Goal: Information Seeking & Learning: Compare options

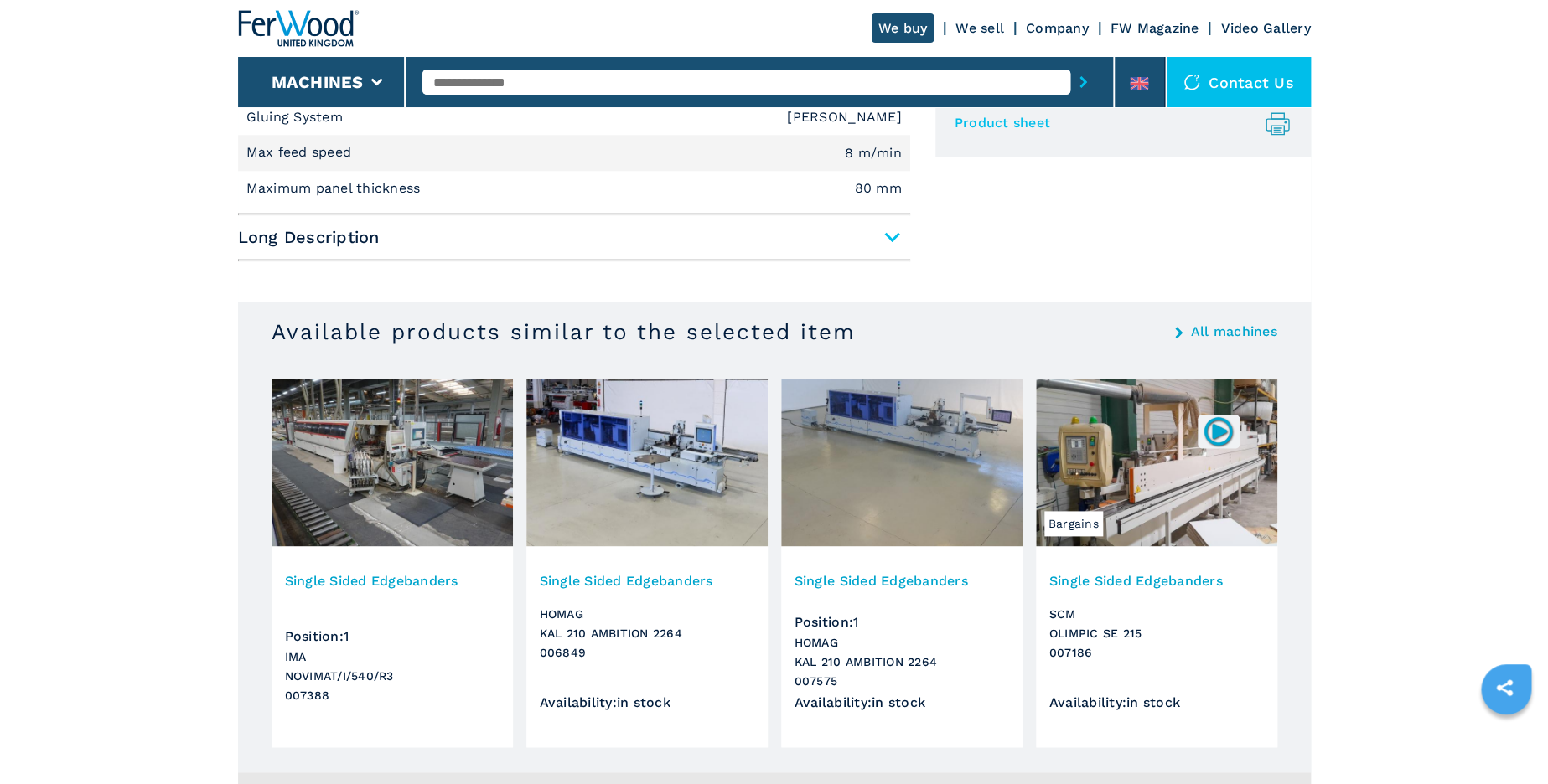
scroll to position [815, 0]
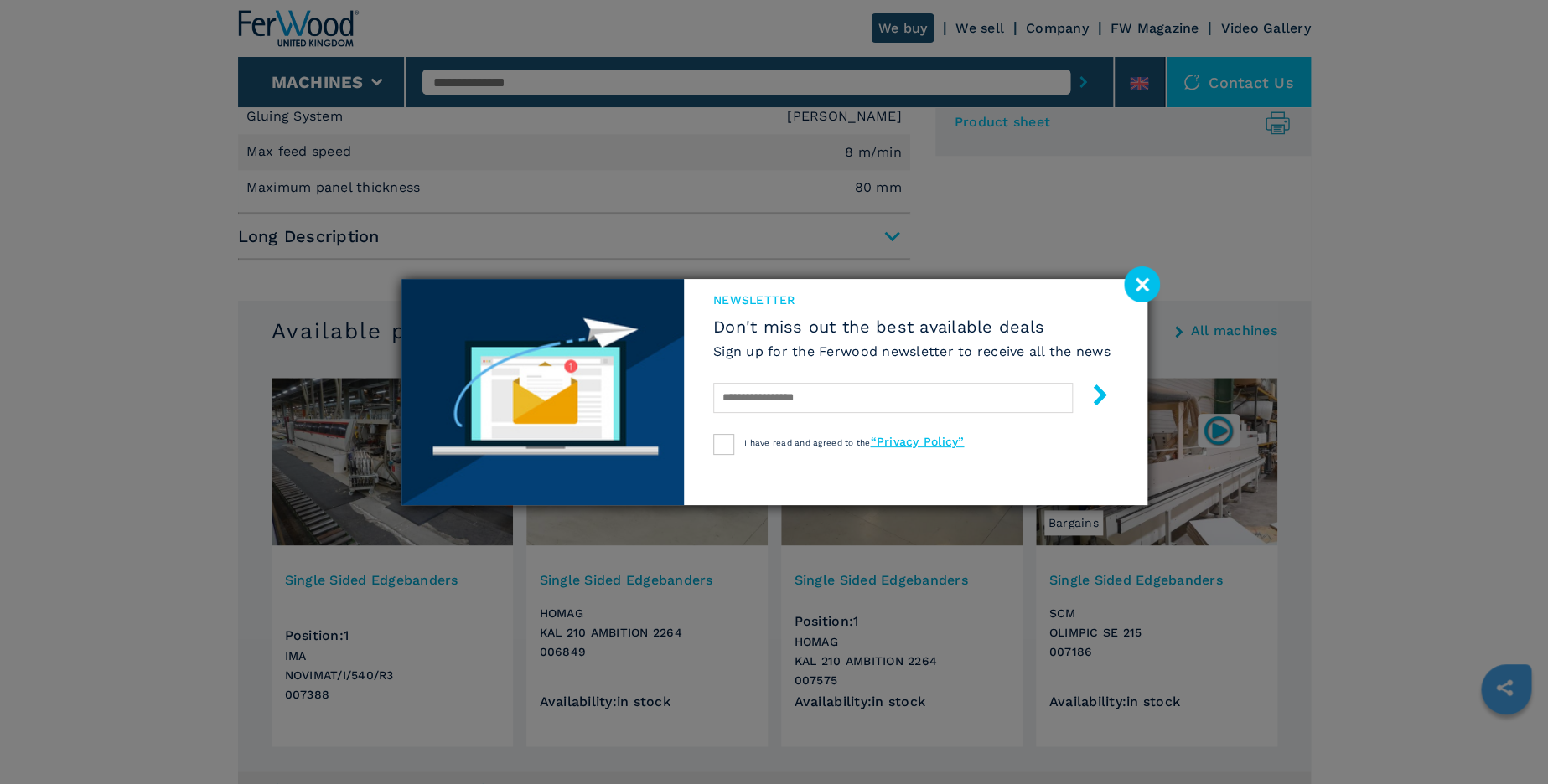
click at [1139, 283] on image at bounding box center [1141, 284] width 36 height 36
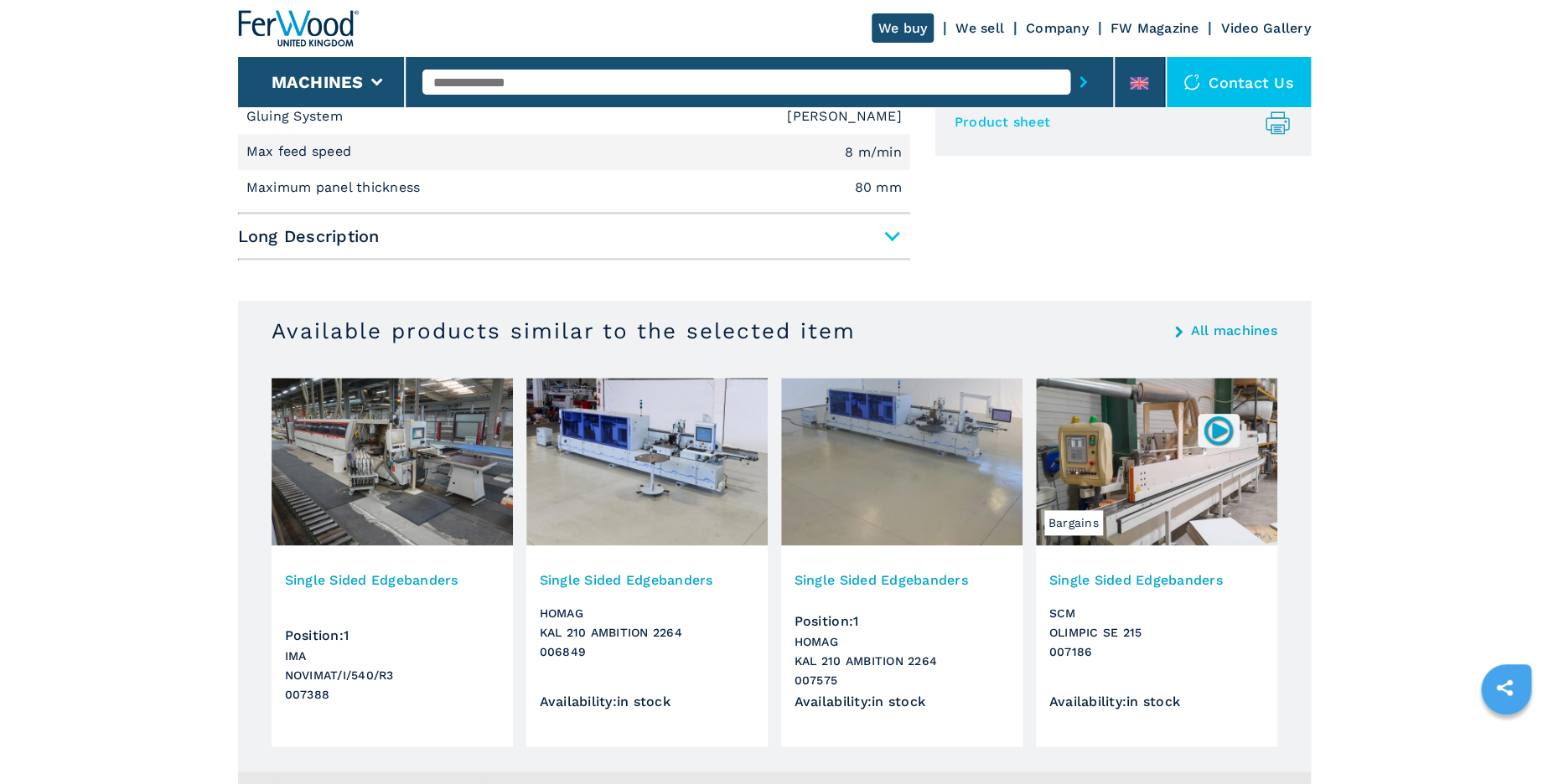
click at [899, 429] on img at bounding box center [902, 462] width 241 height 168
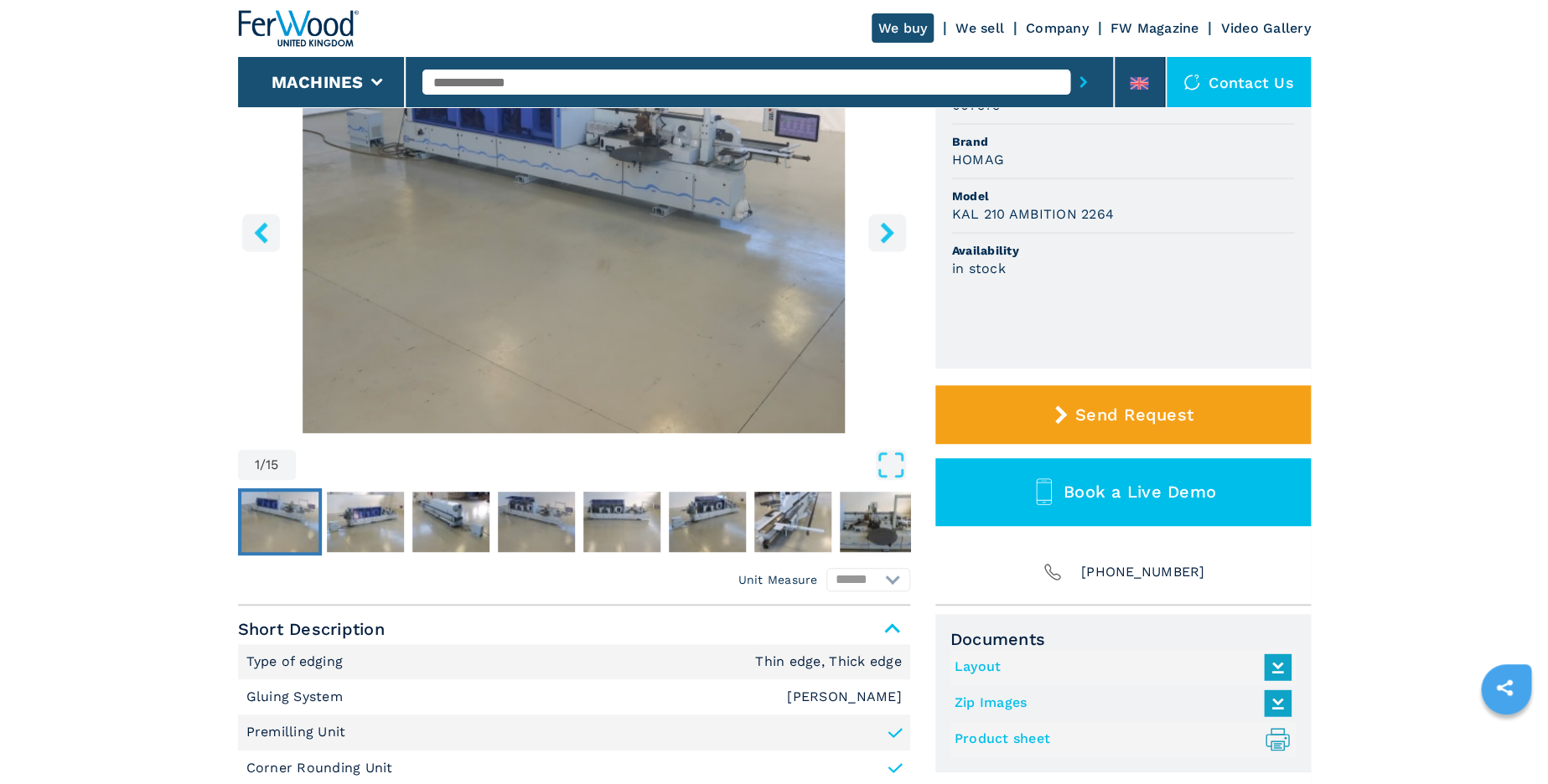
scroll to position [244, 0]
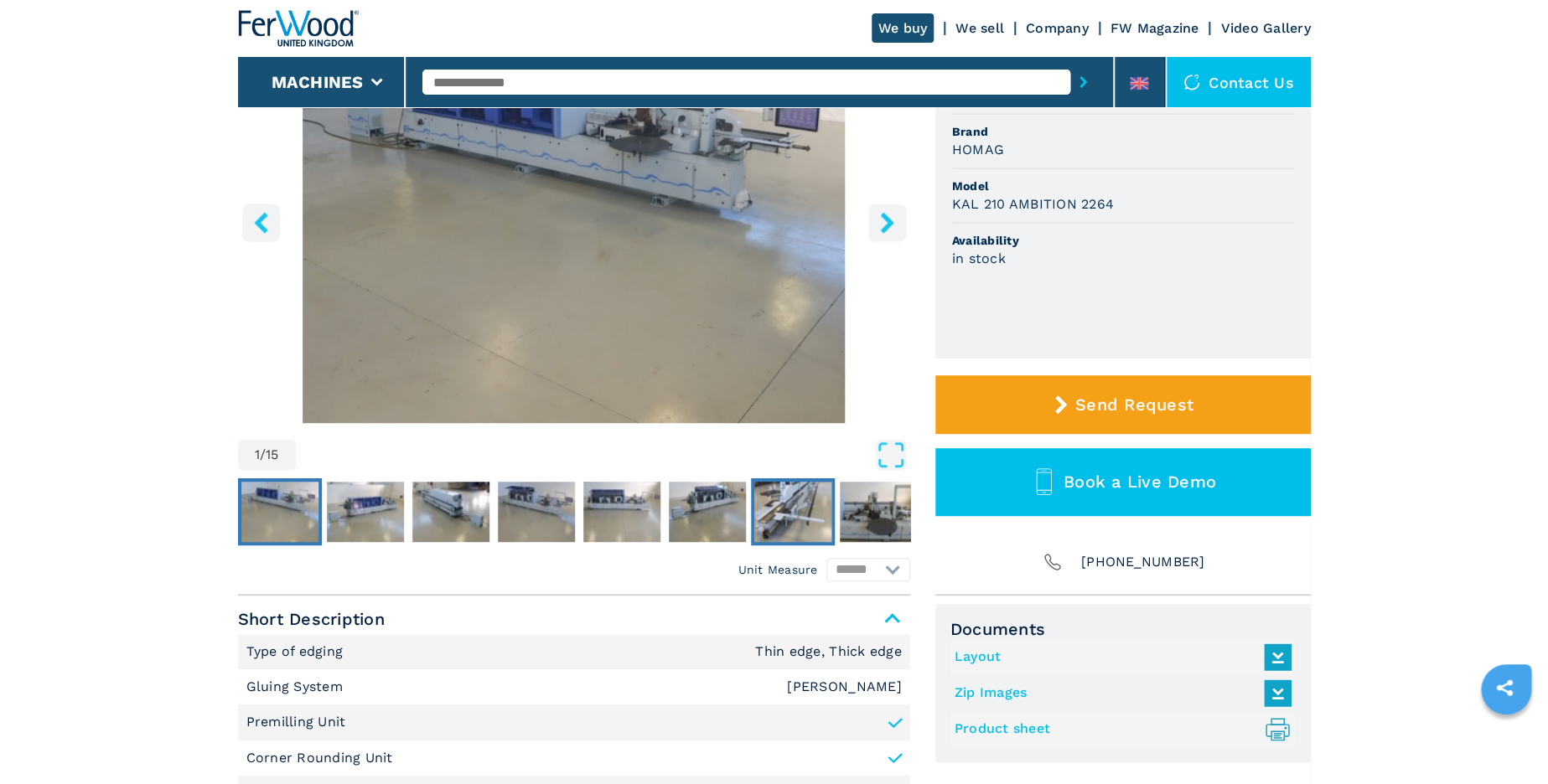
click at [799, 514] on img "Go to Slide 7" at bounding box center [793, 512] width 77 height 60
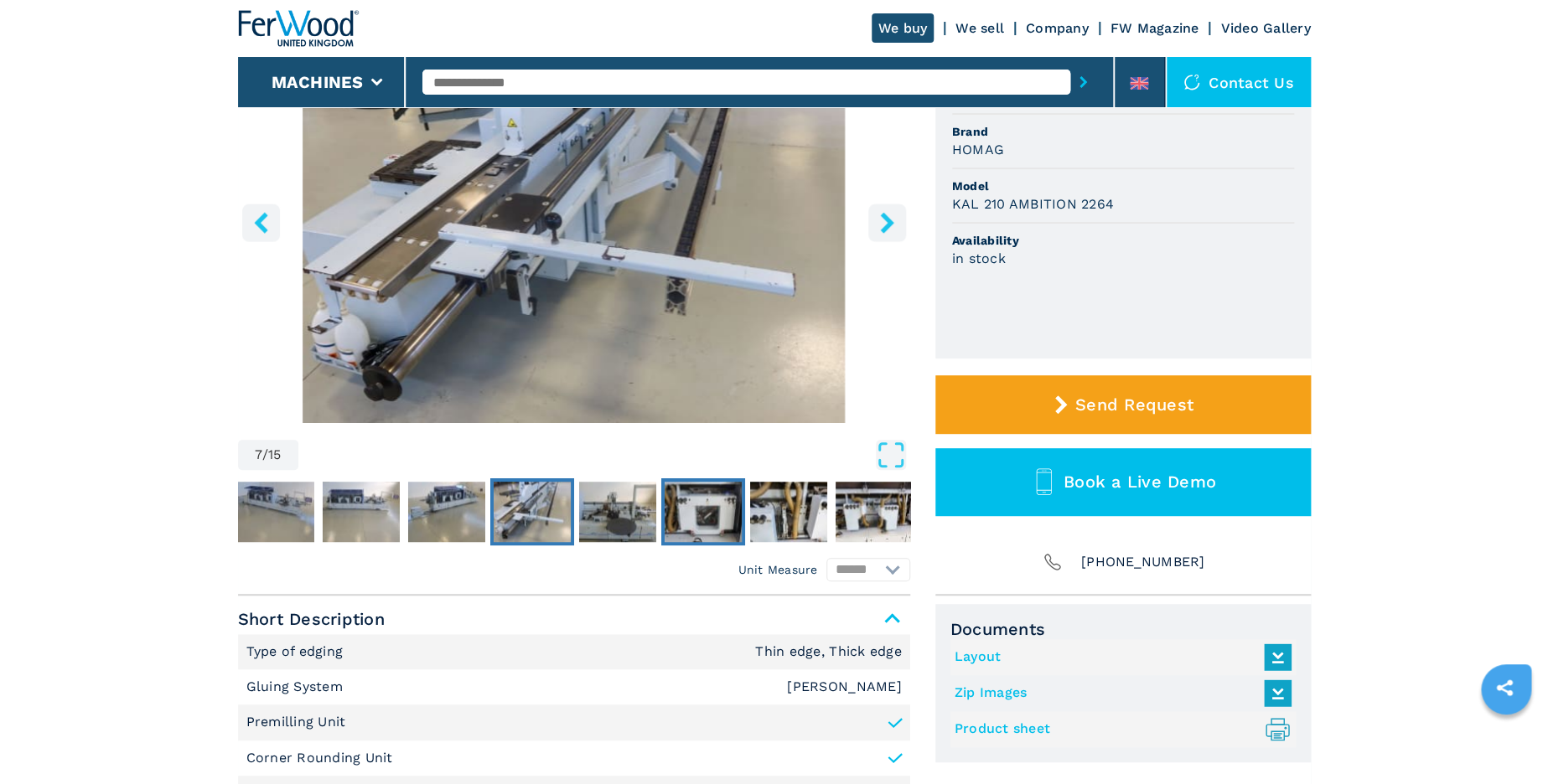
click at [700, 523] on img "Go to Slide 9" at bounding box center [702, 512] width 77 height 60
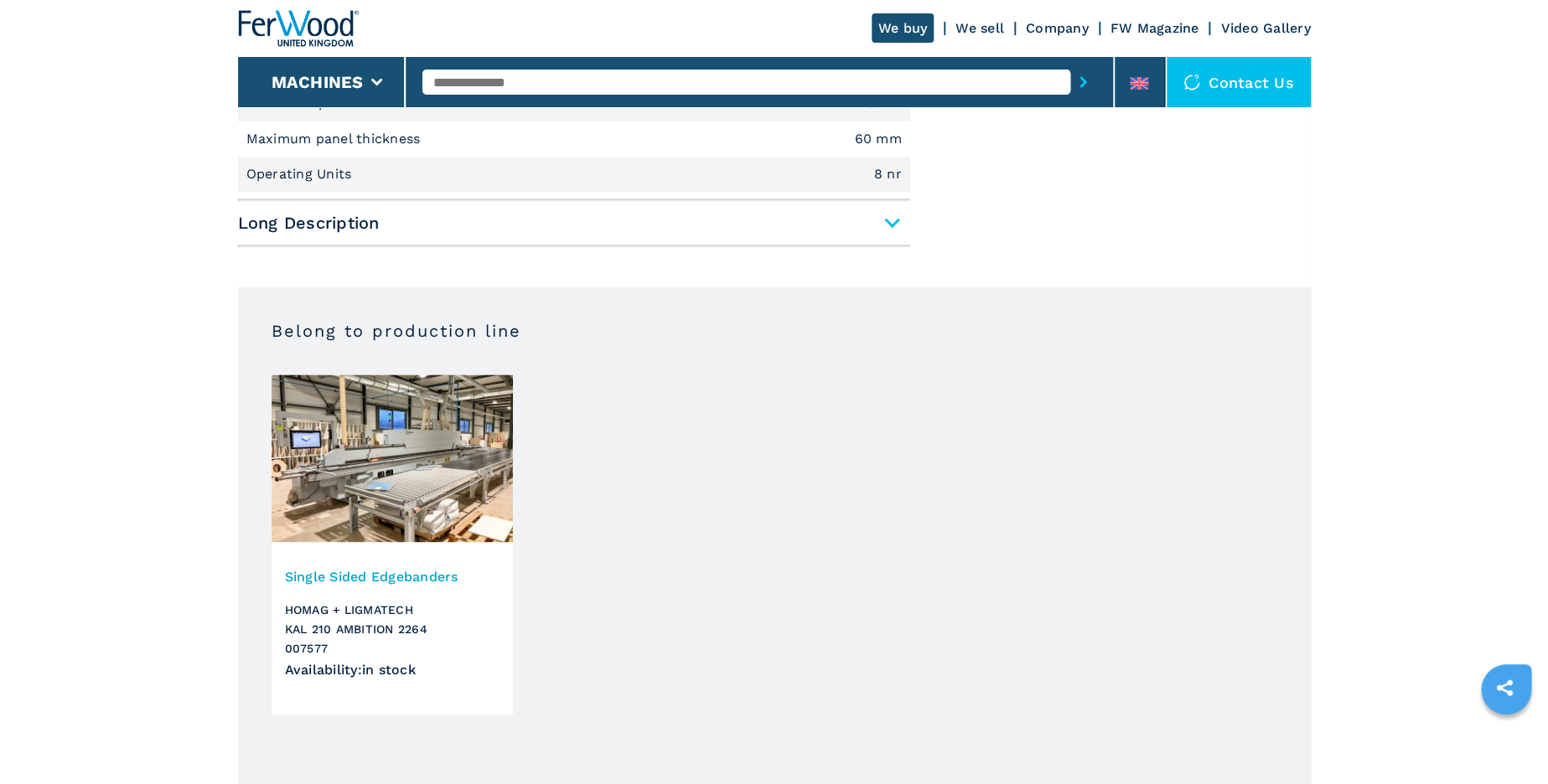
scroll to position [978, 0]
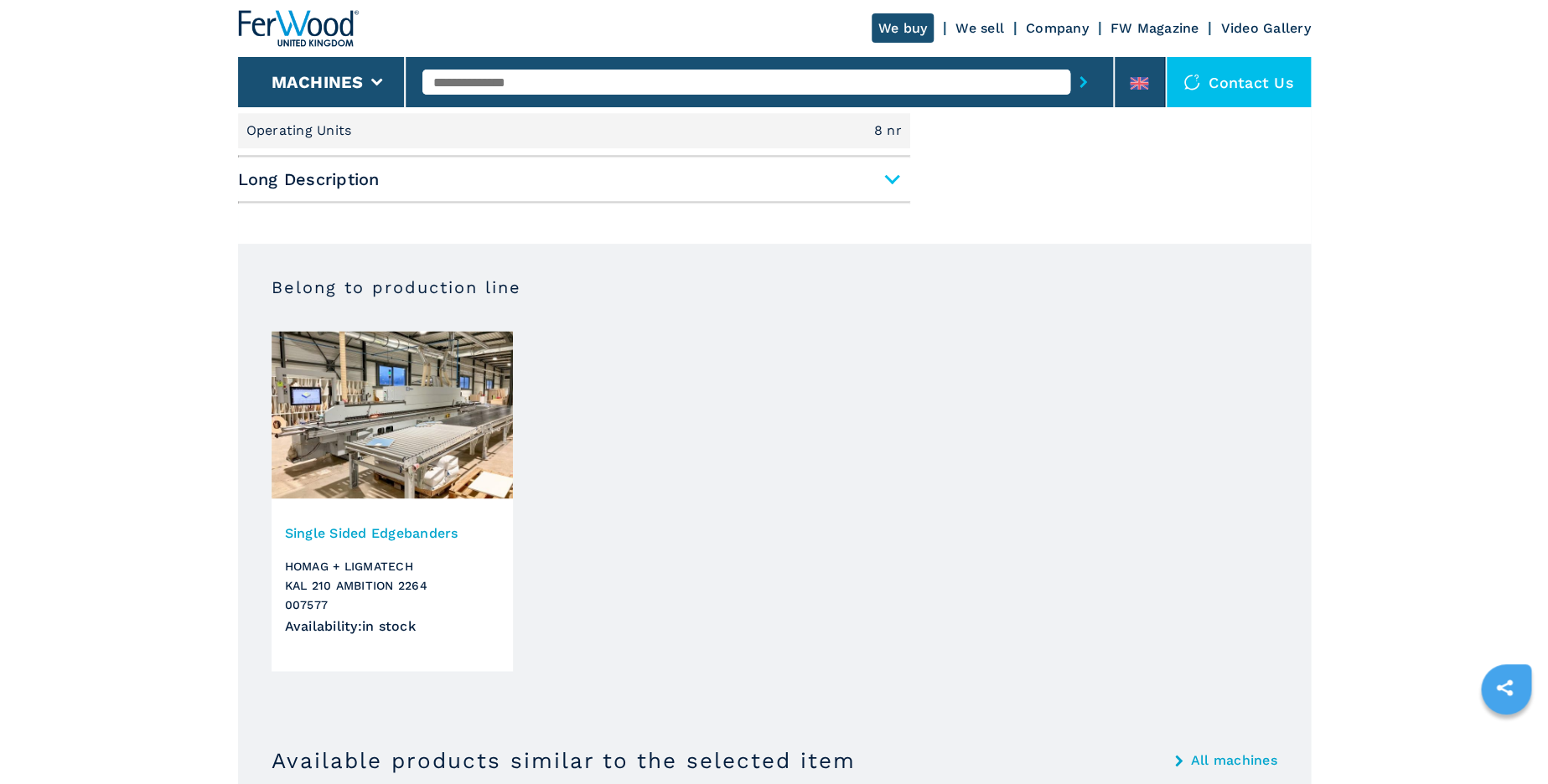
click at [396, 419] on img at bounding box center [392, 415] width 241 height 168
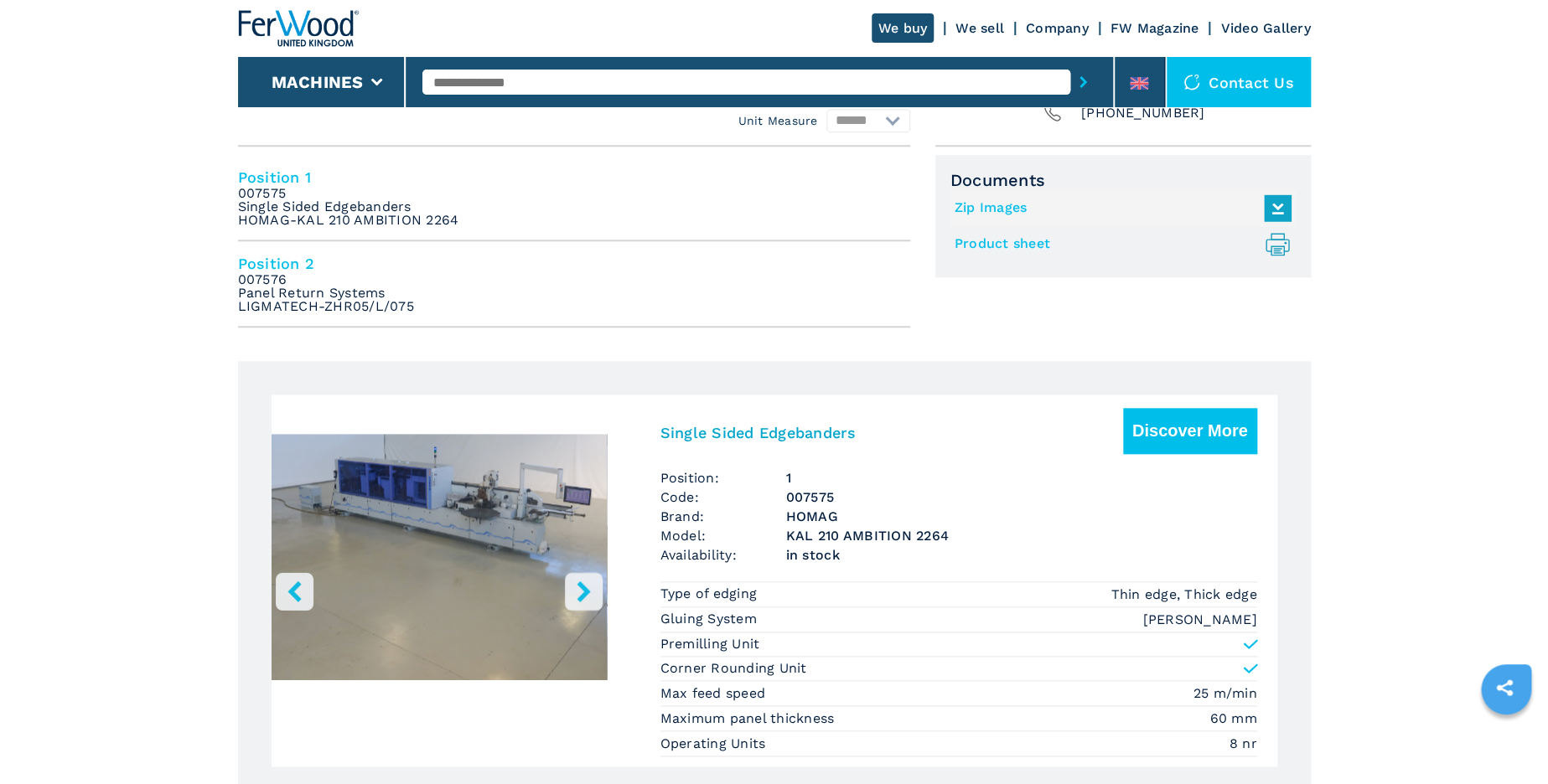
scroll to position [815, 0]
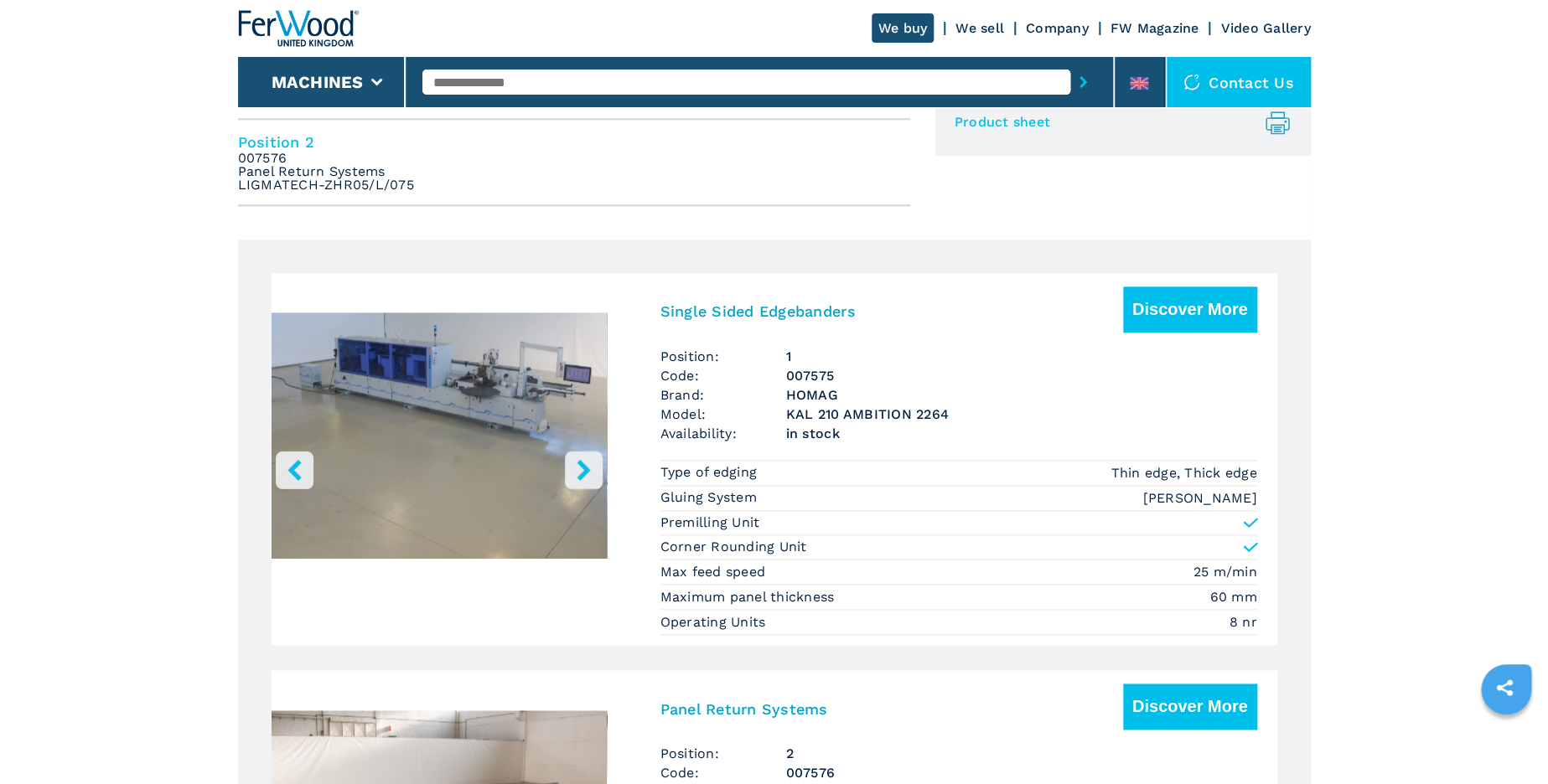
click at [579, 461] on icon "right-button" at bounding box center [583, 470] width 14 height 21
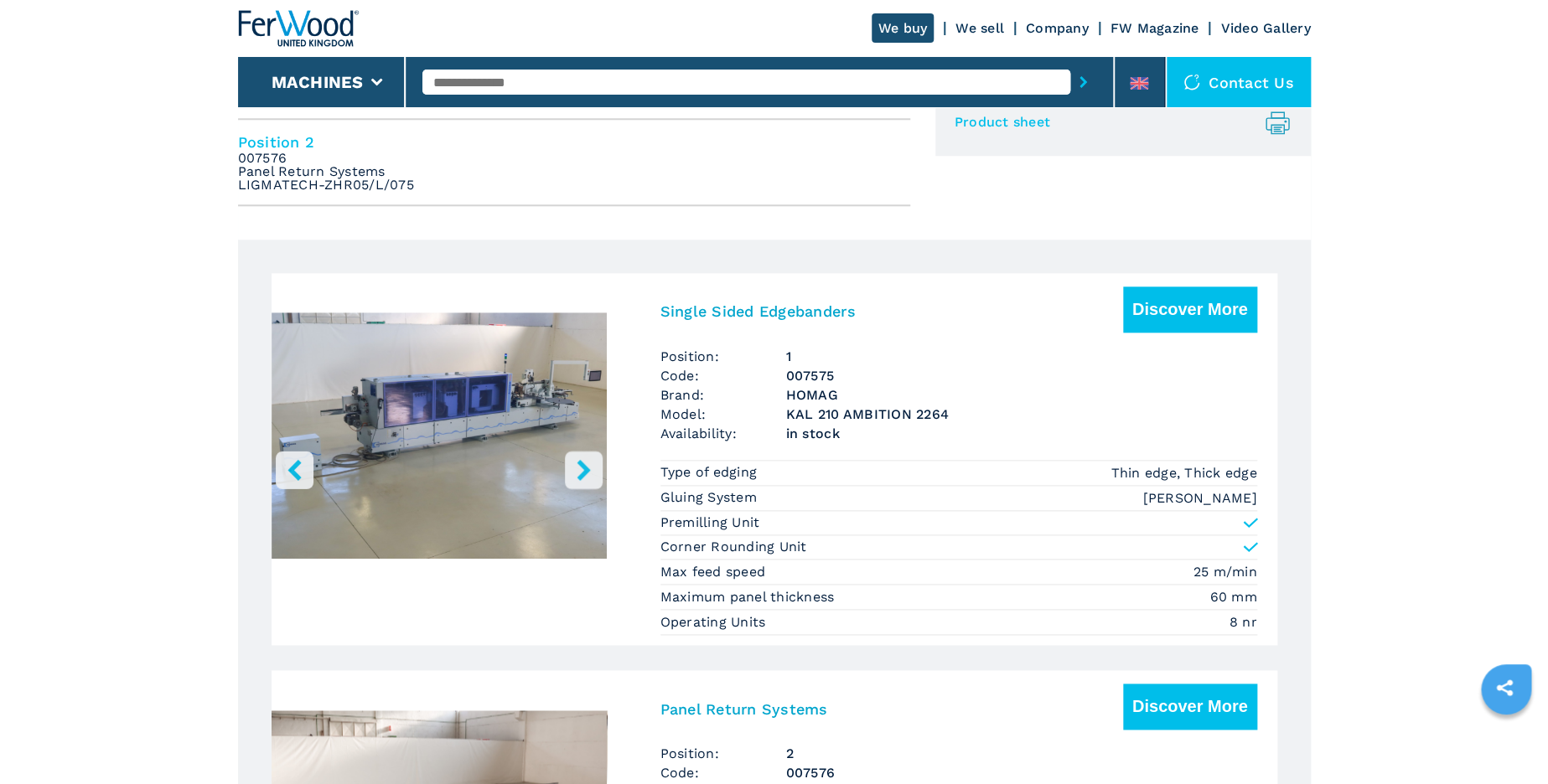
click at [587, 475] on icon "right-button" at bounding box center [584, 470] width 21 height 21
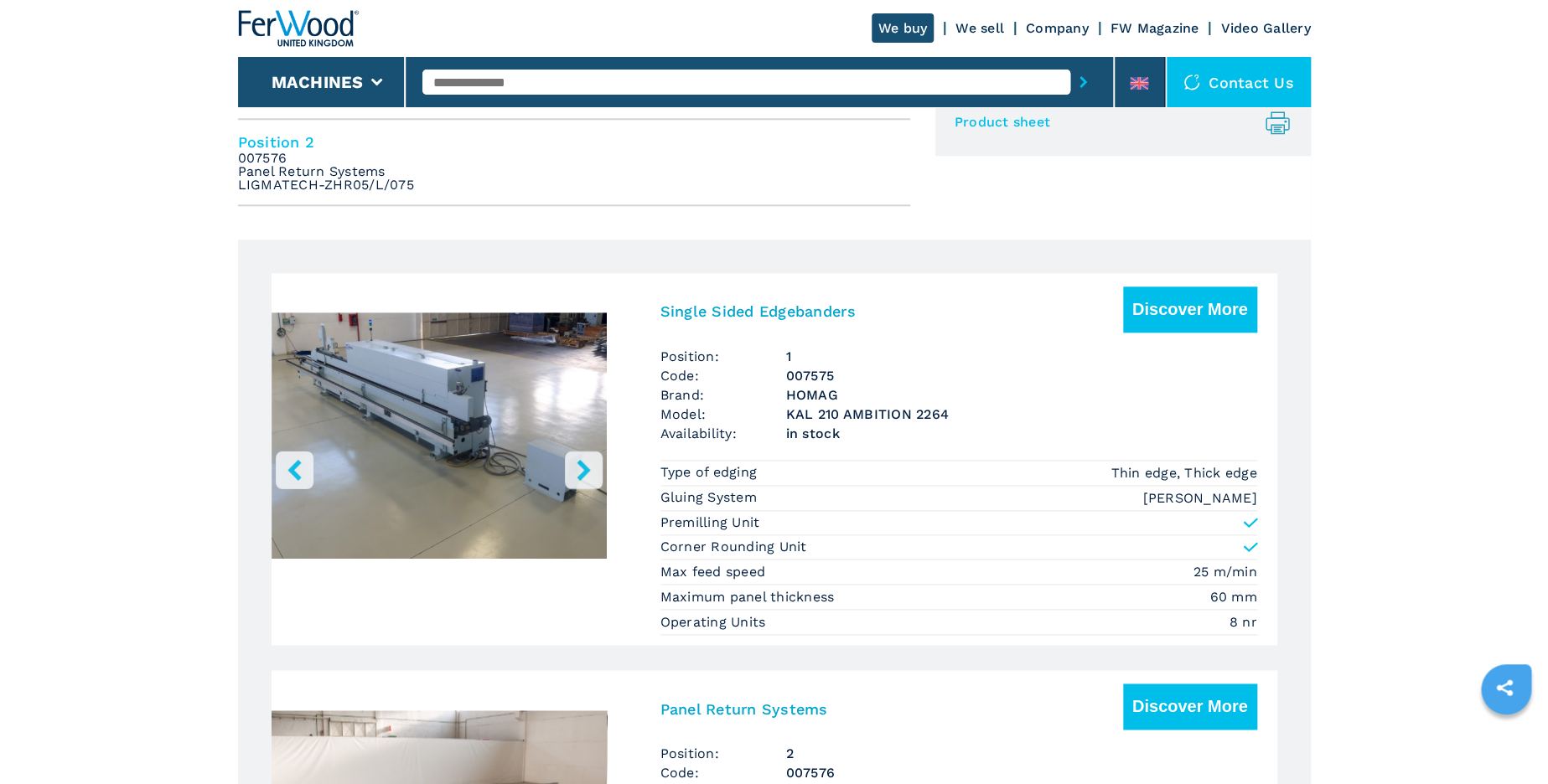
click at [587, 475] on icon "right-button" at bounding box center [584, 470] width 21 height 21
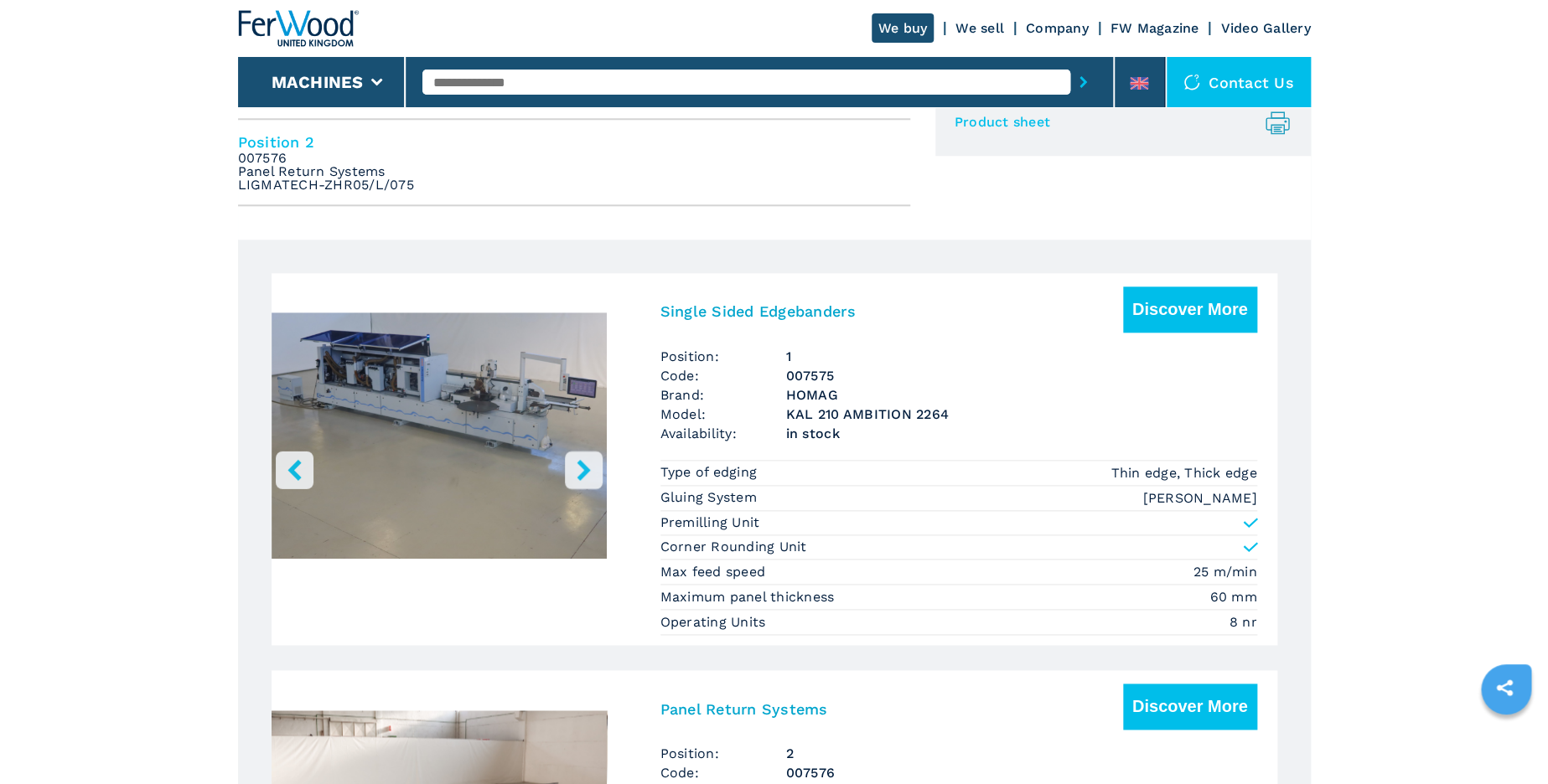
click at [587, 475] on icon "right-button" at bounding box center [584, 470] width 21 height 21
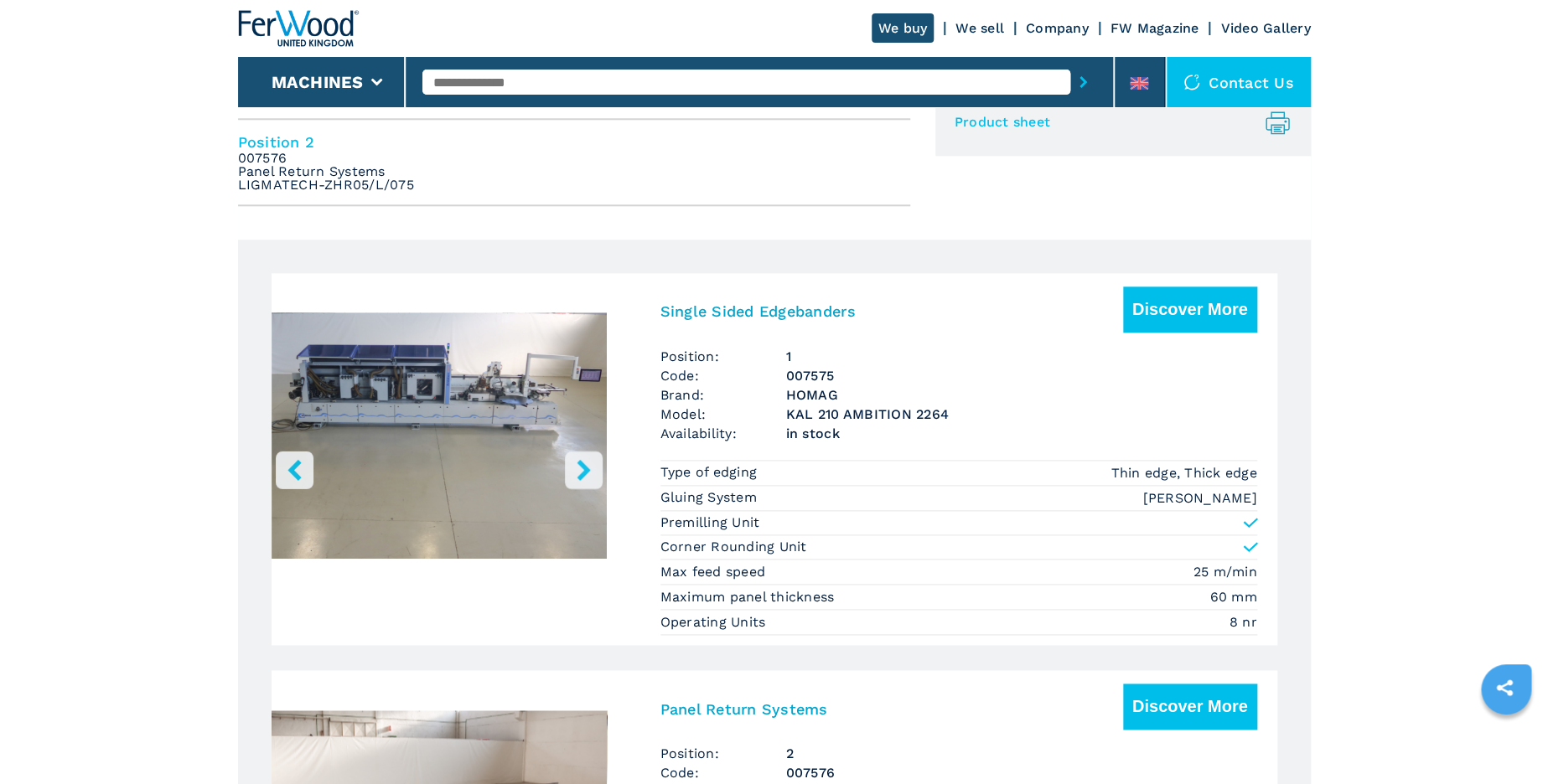
click at [587, 475] on icon "right-button" at bounding box center [584, 470] width 21 height 21
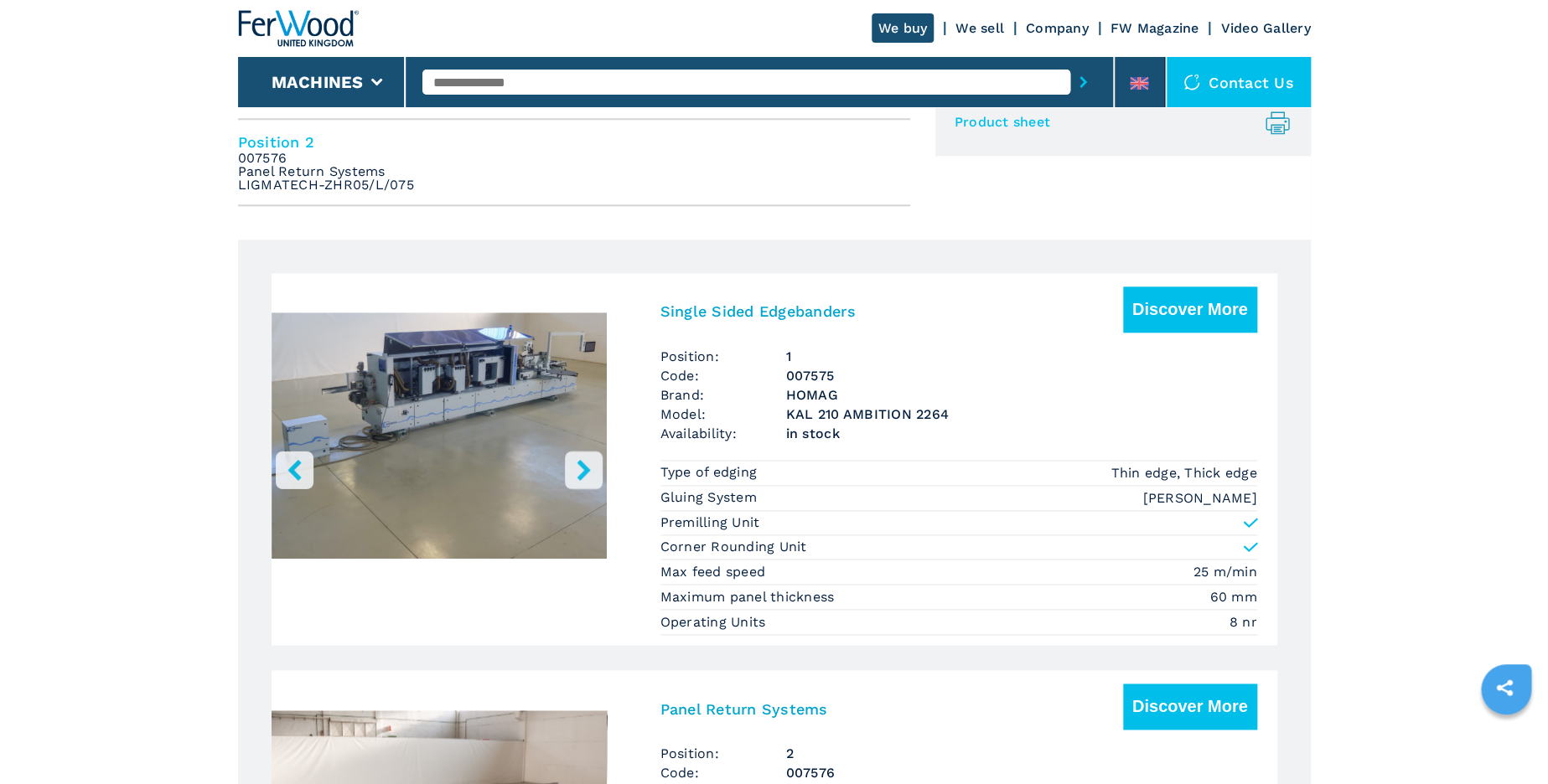
click at [587, 475] on icon "right-button" at bounding box center [584, 470] width 21 height 21
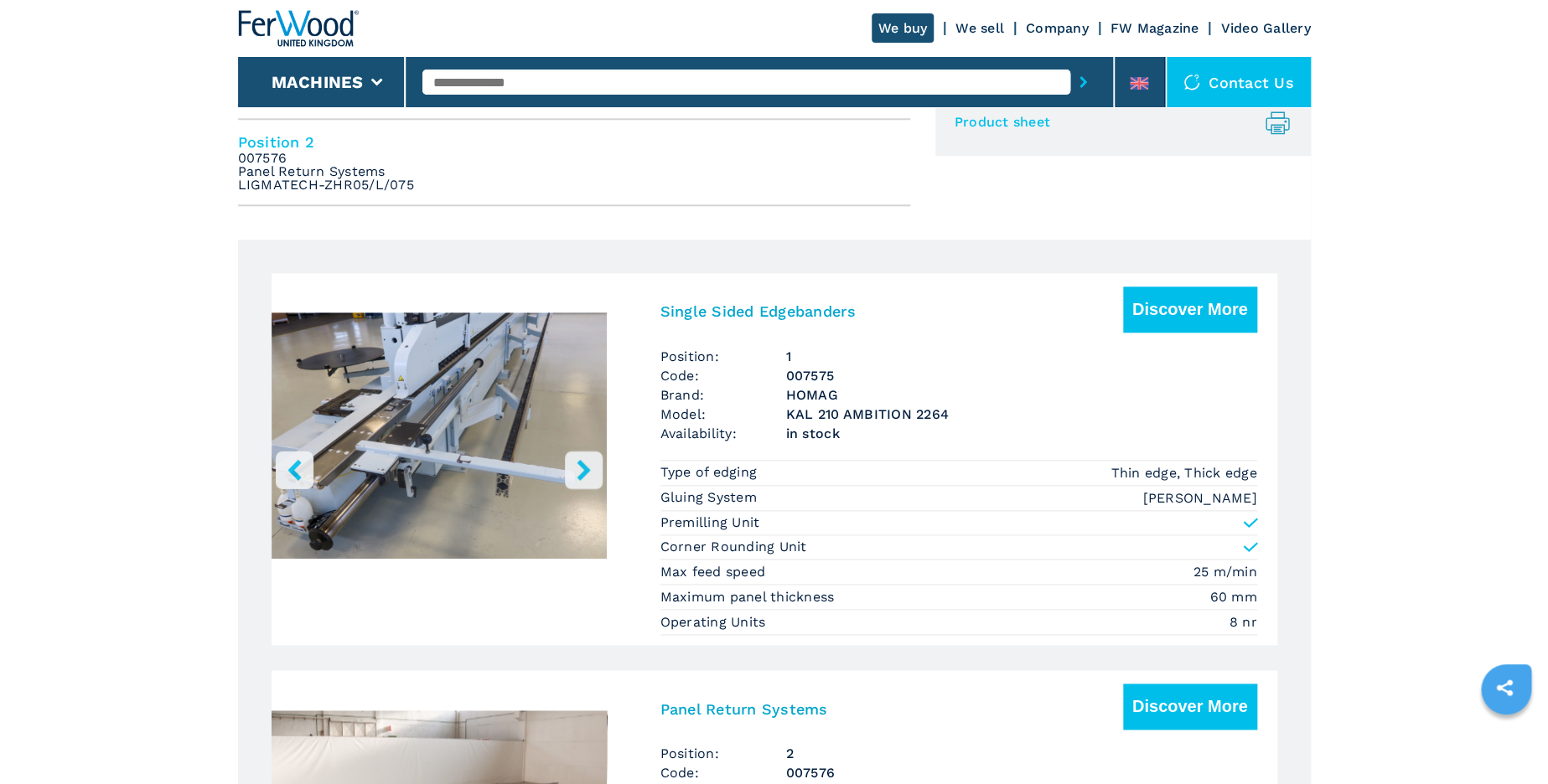
click at [587, 475] on icon "right-button" at bounding box center [584, 470] width 21 height 21
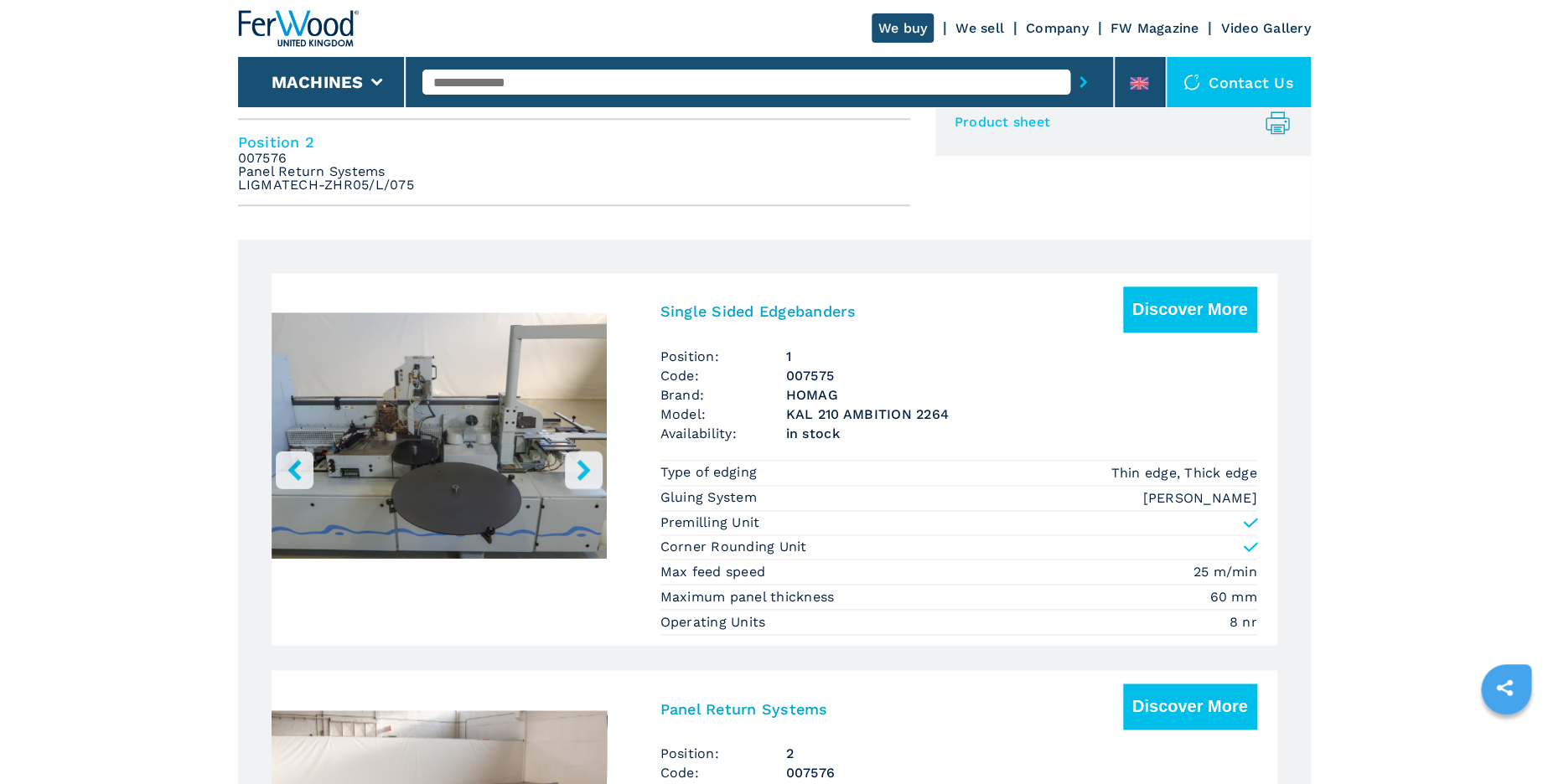
click at [587, 475] on icon "right-button" at bounding box center [584, 470] width 21 height 21
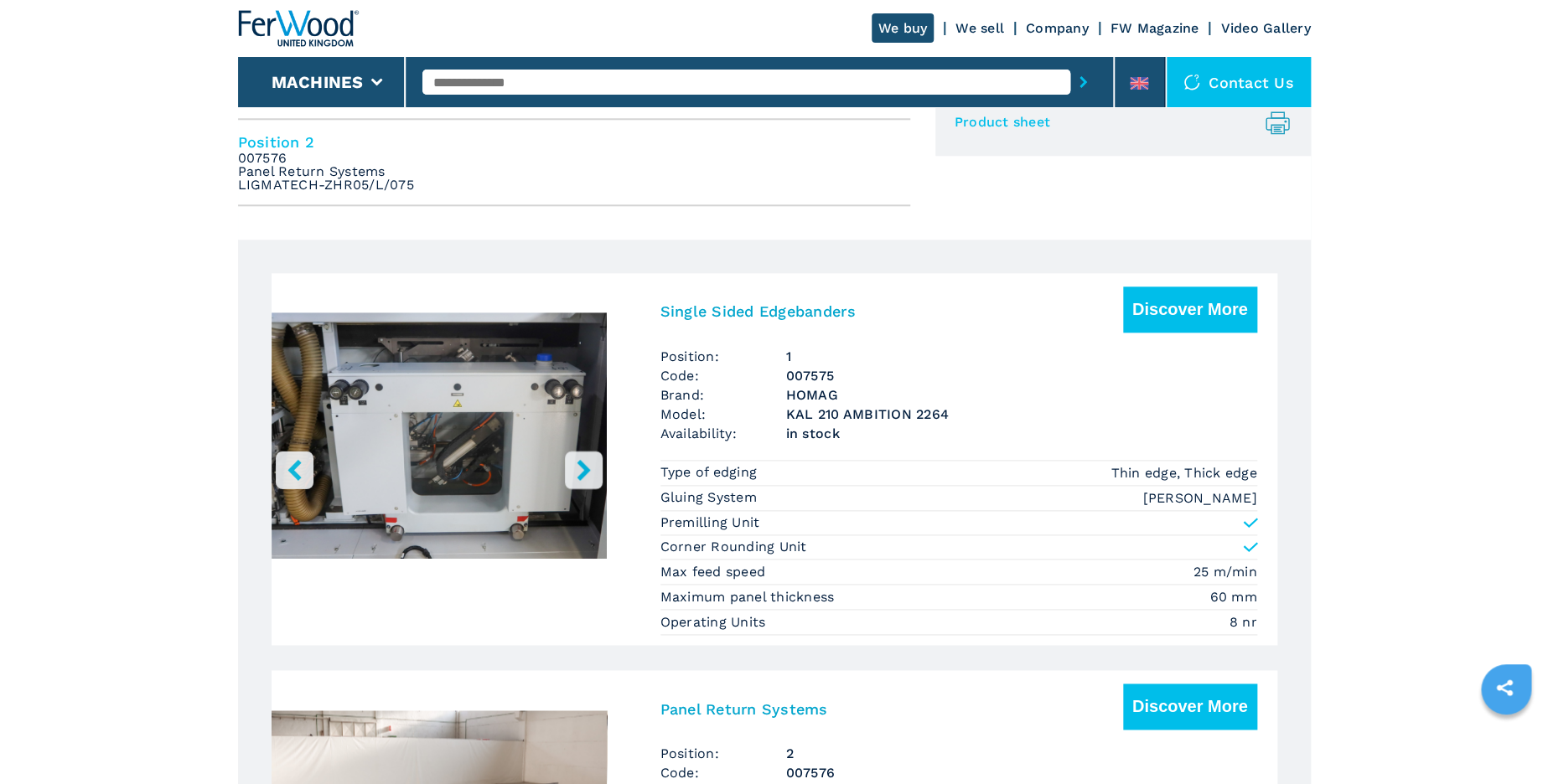
click at [587, 475] on icon "right-button" at bounding box center [584, 470] width 21 height 21
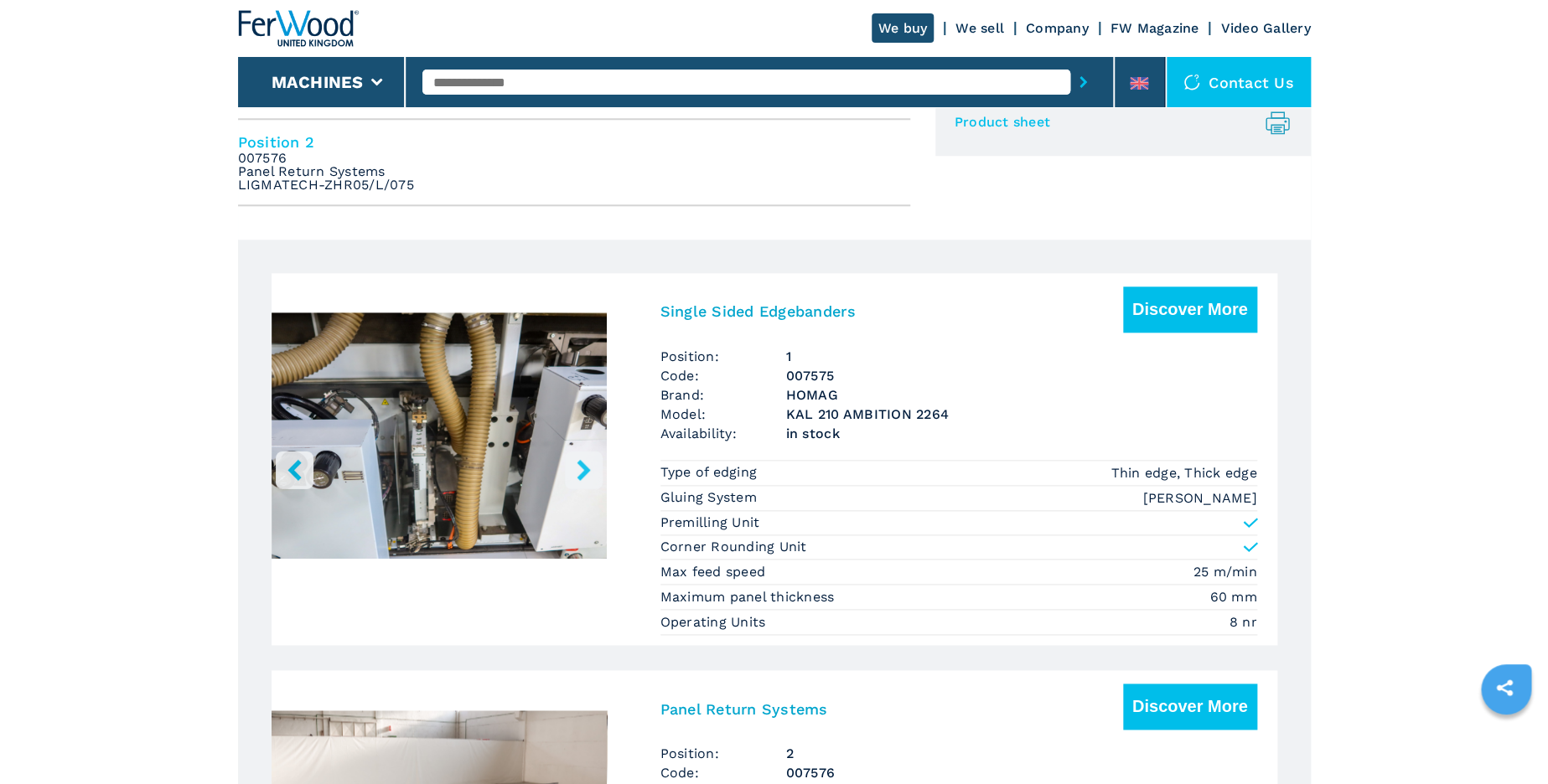
click at [587, 475] on icon "right-button" at bounding box center [584, 470] width 21 height 21
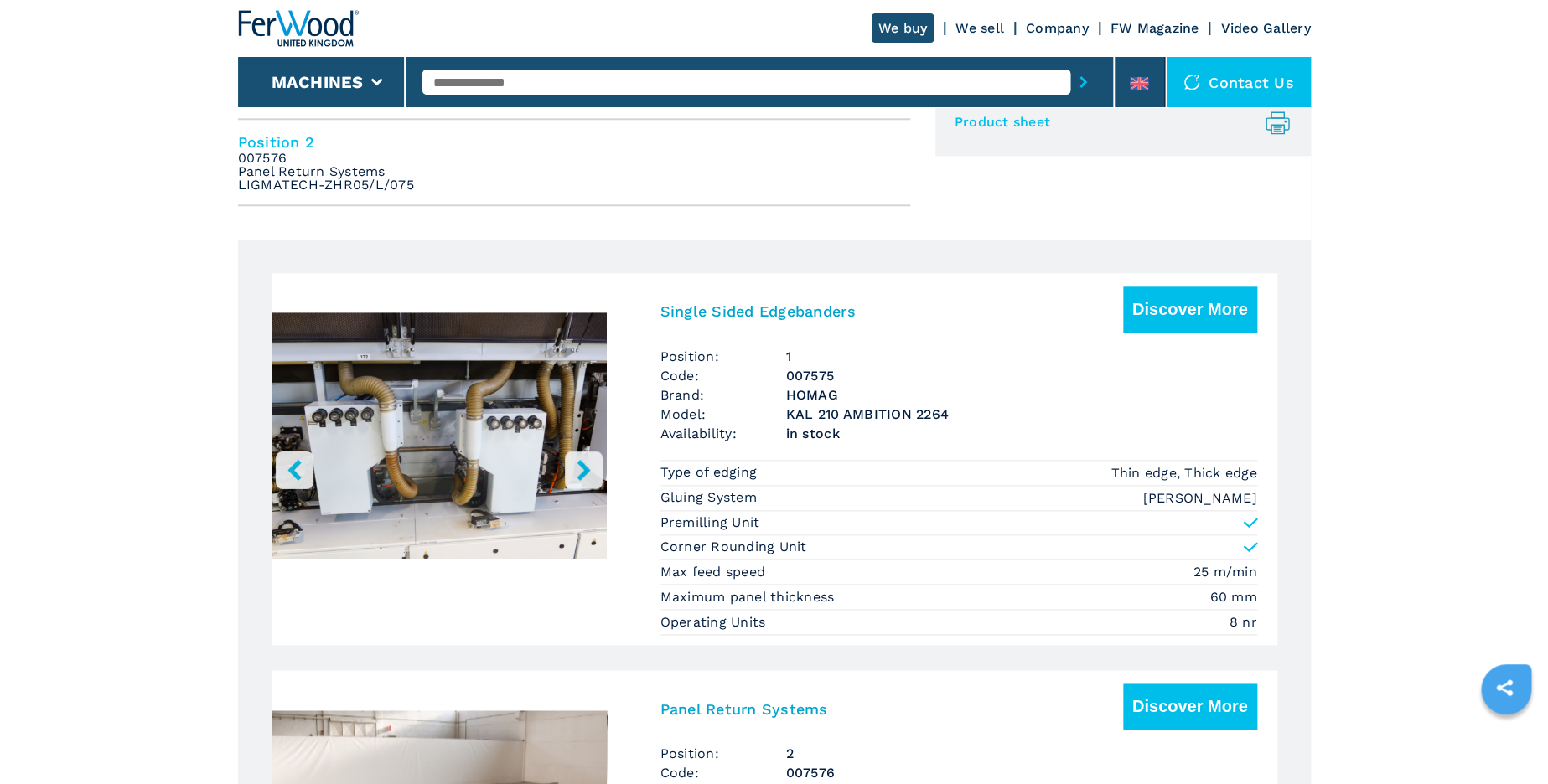
click at [587, 475] on icon "right-button" at bounding box center [584, 470] width 21 height 21
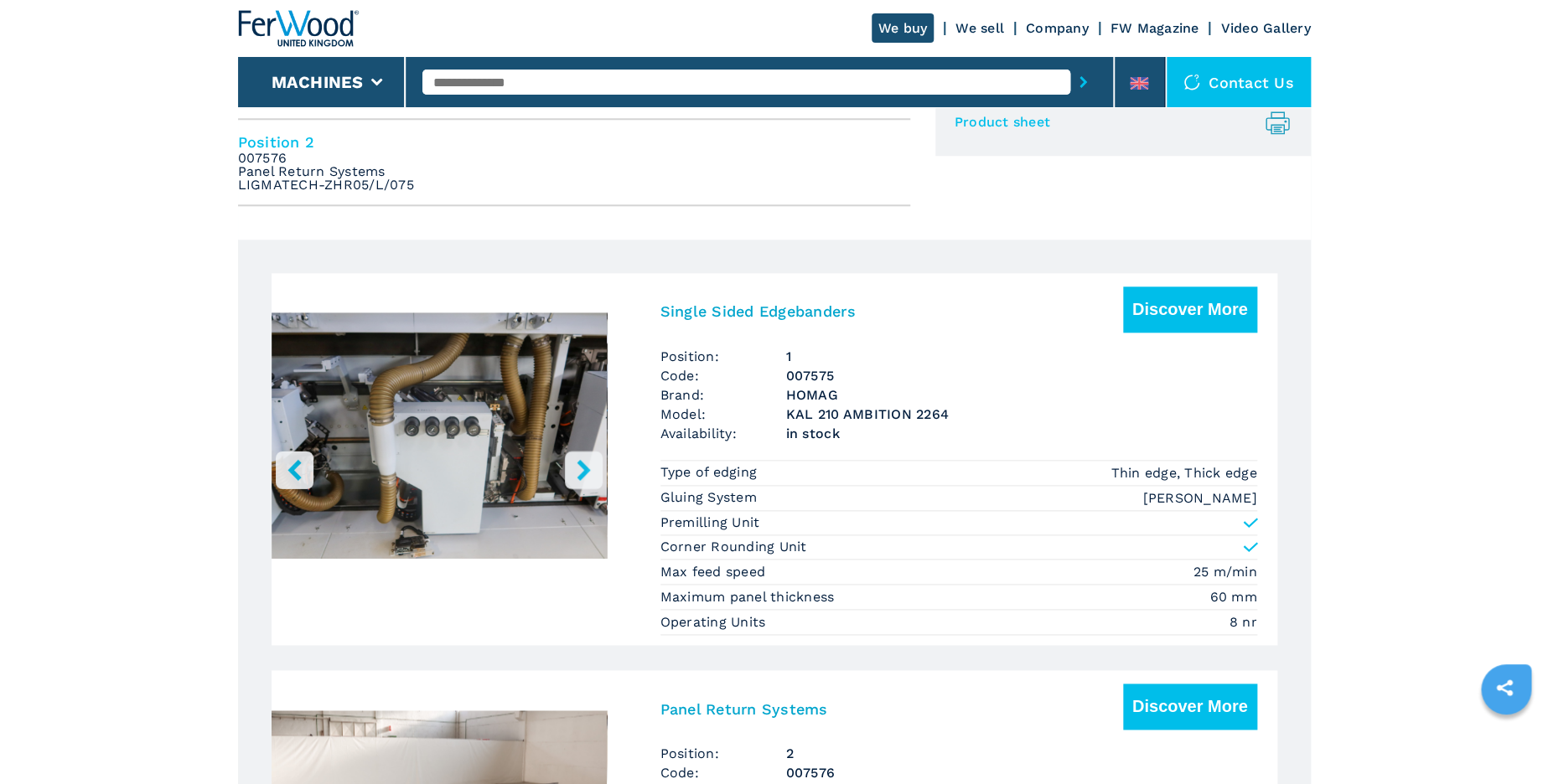
click at [587, 475] on icon "right-button" at bounding box center [584, 470] width 21 height 21
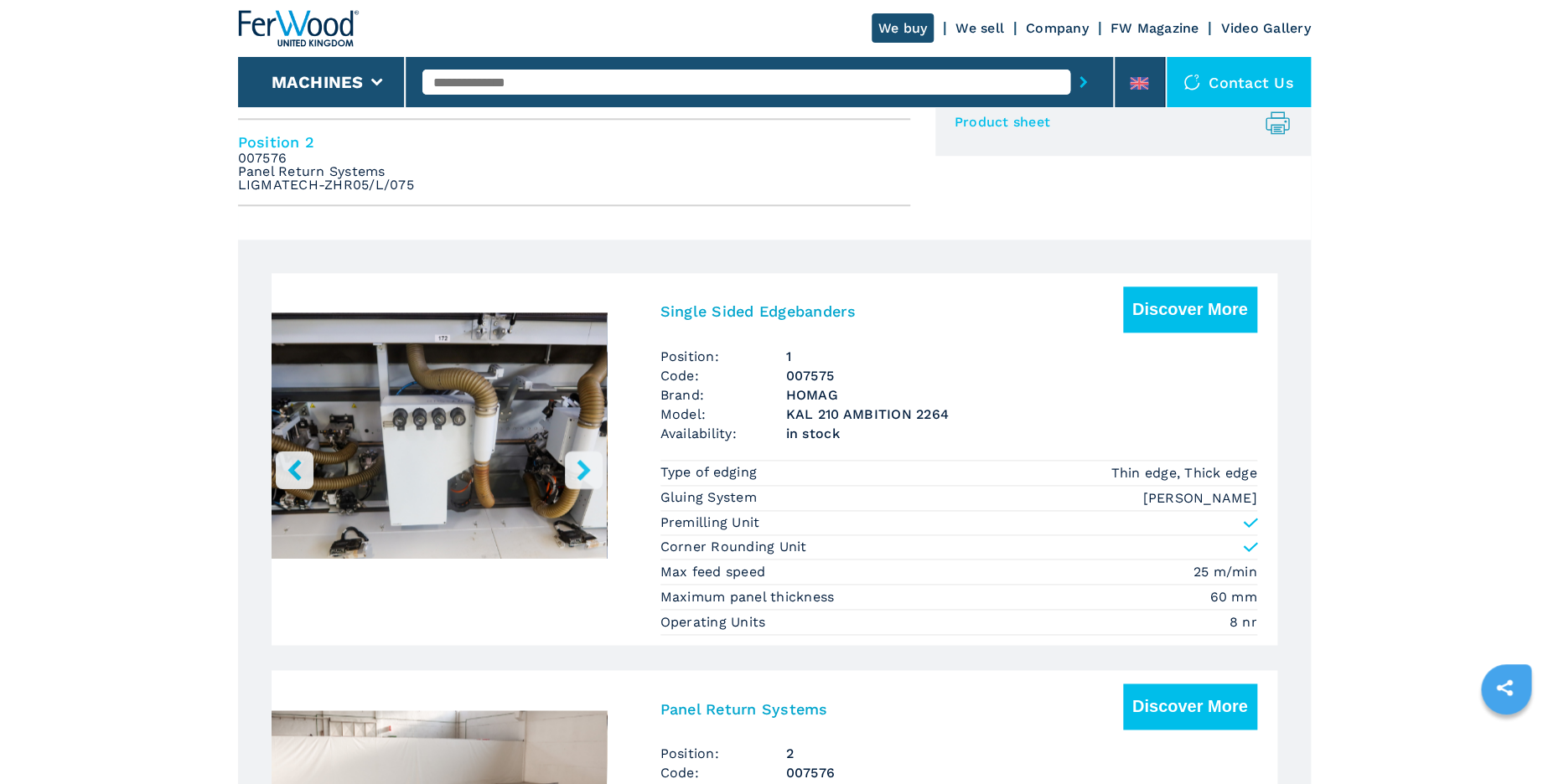
click at [587, 475] on icon "right-button" at bounding box center [584, 470] width 21 height 21
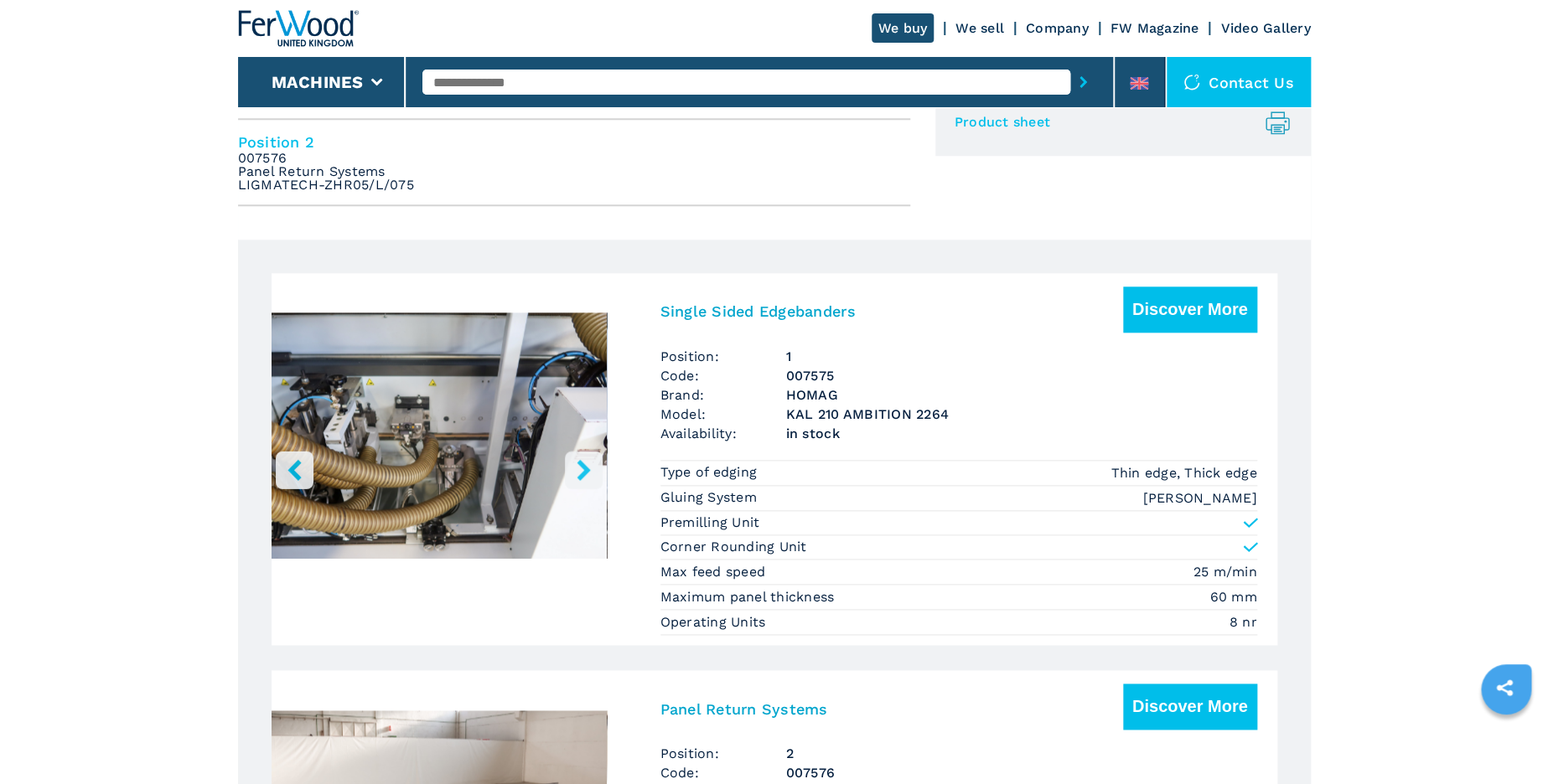
click at [587, 475] on icon "right-button" at bounding box center [584, 470] width 21 height 21
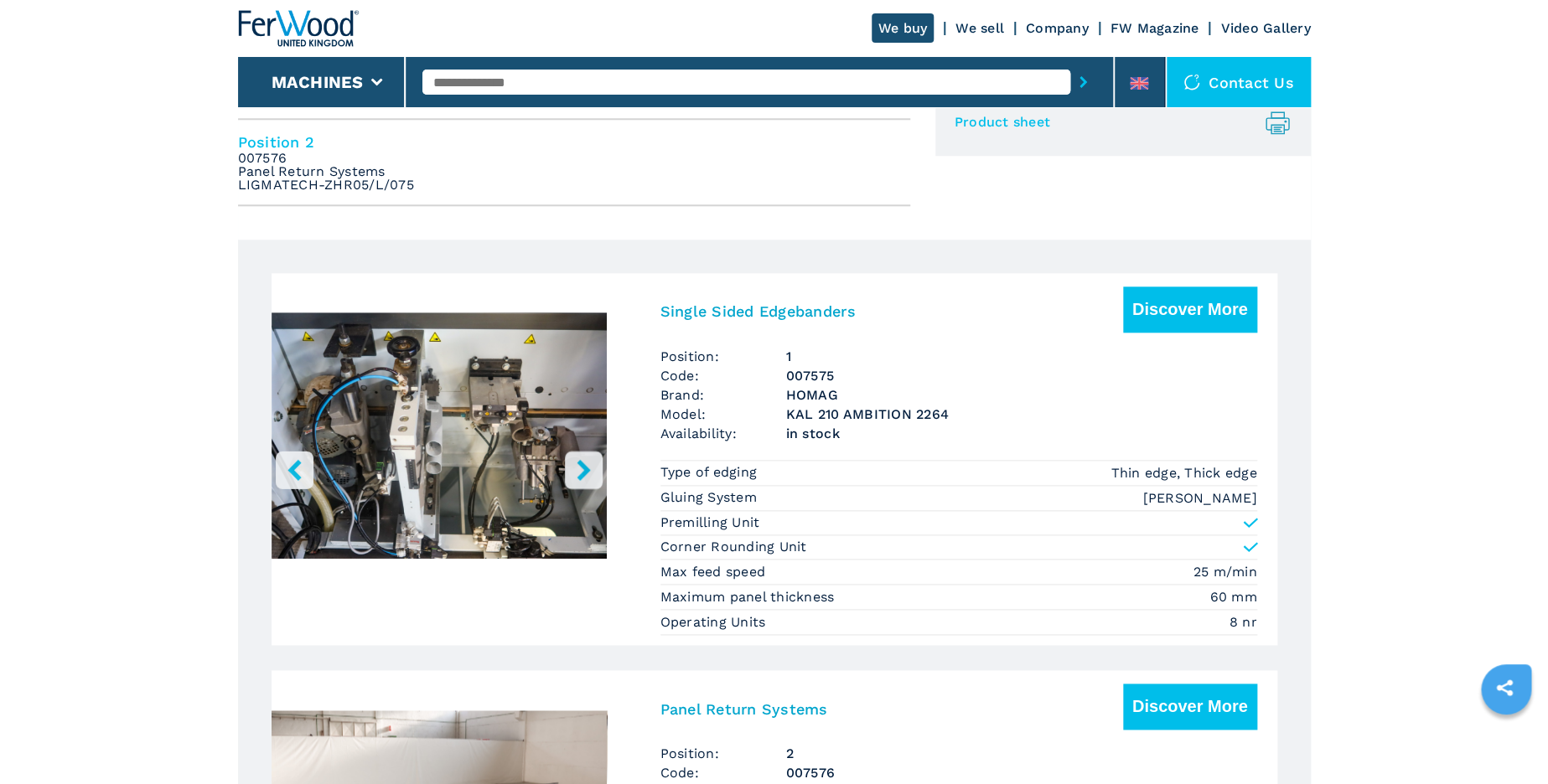
click at [587, 475] on icon "right-button" at bounding box center [584, 470] width 21 height 21
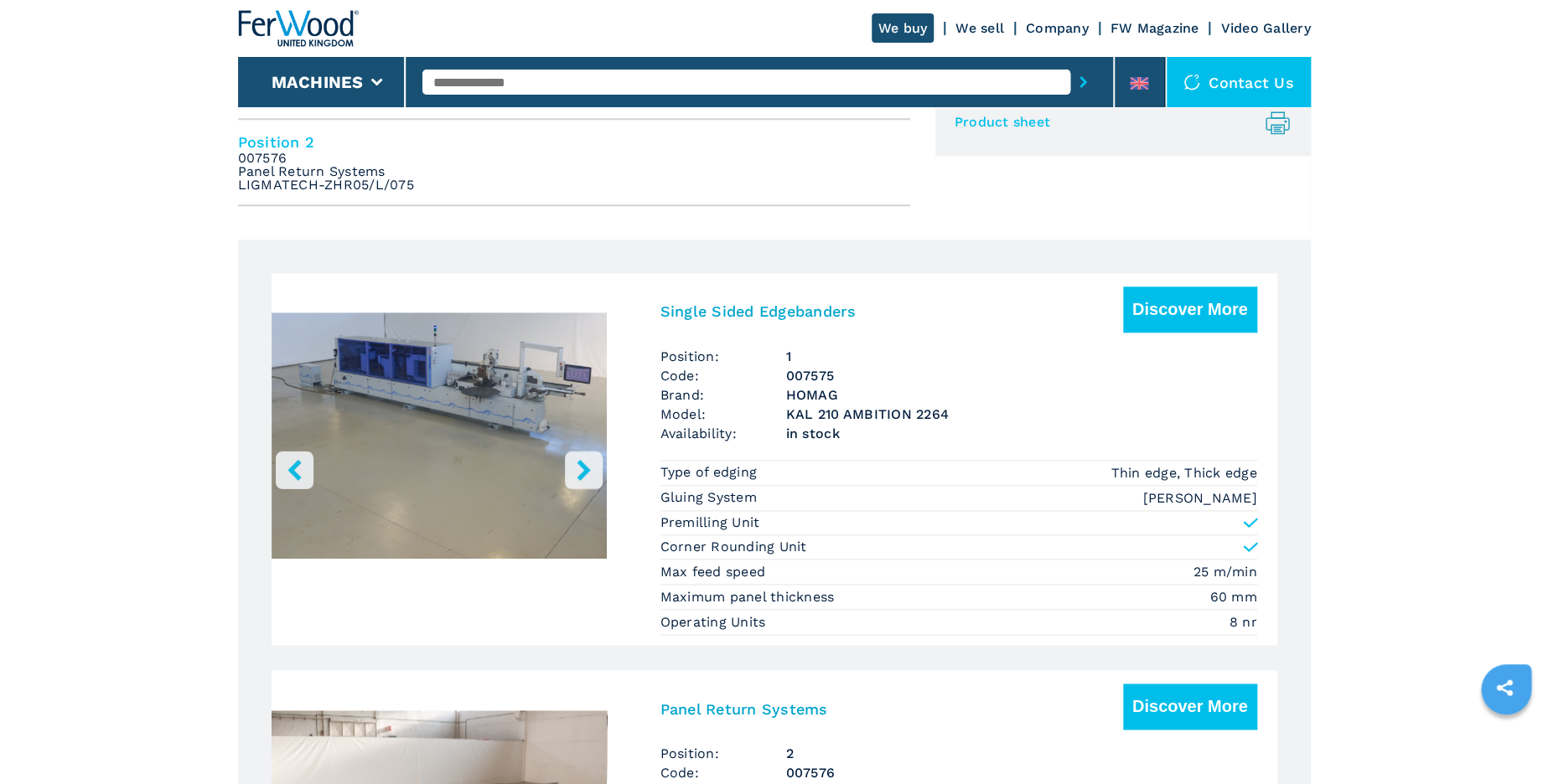
click at [587, 475] on icon "right-button" at bounding box center [584, 470] width 21 height 21
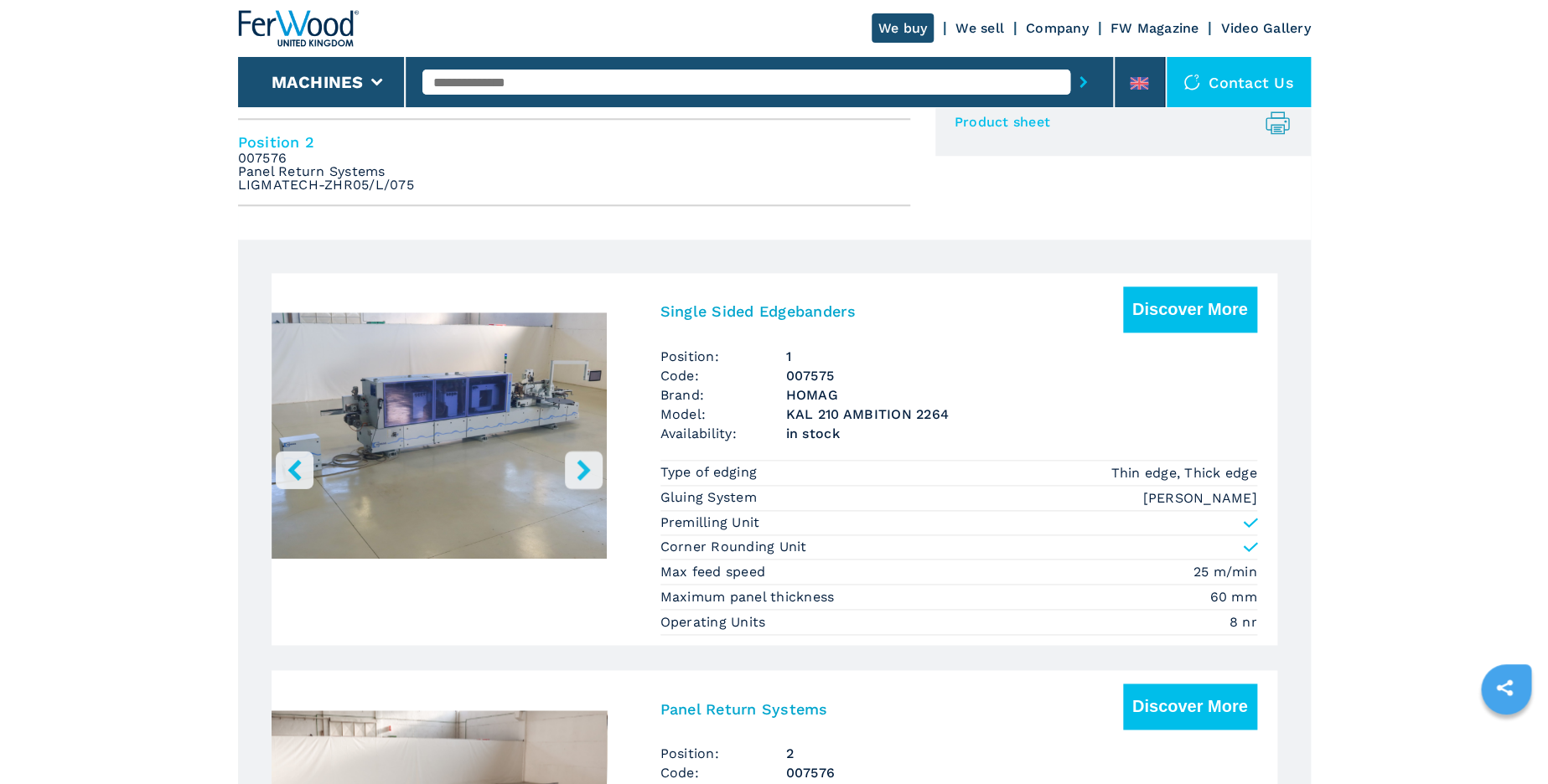
click at [587, 475] on icon "right-button" at bounding box center [584, 470] width 21 height 21
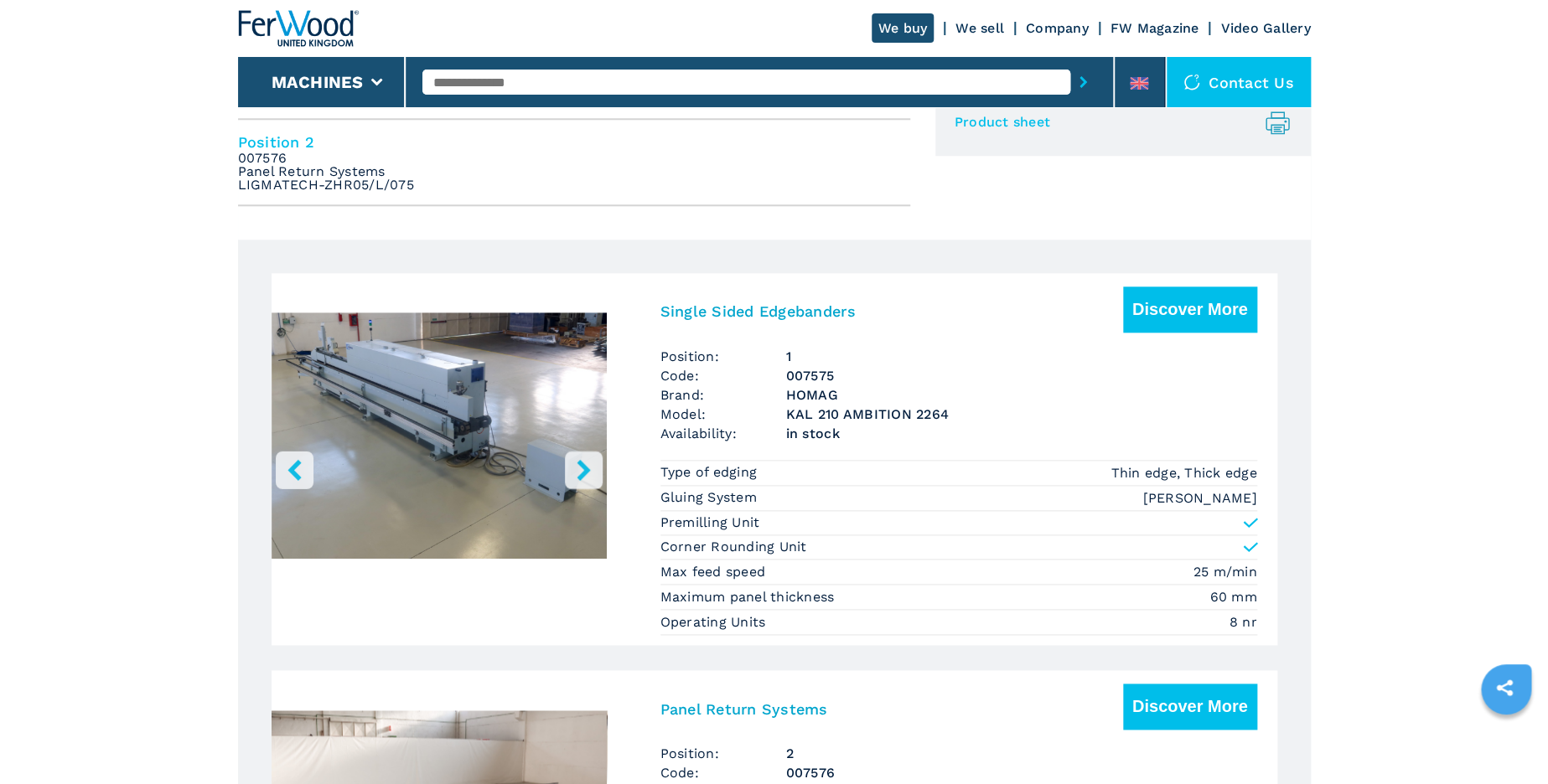
click at [587, 475] on icon "right-button" at bounding box center [584, 470] width 21 height 21
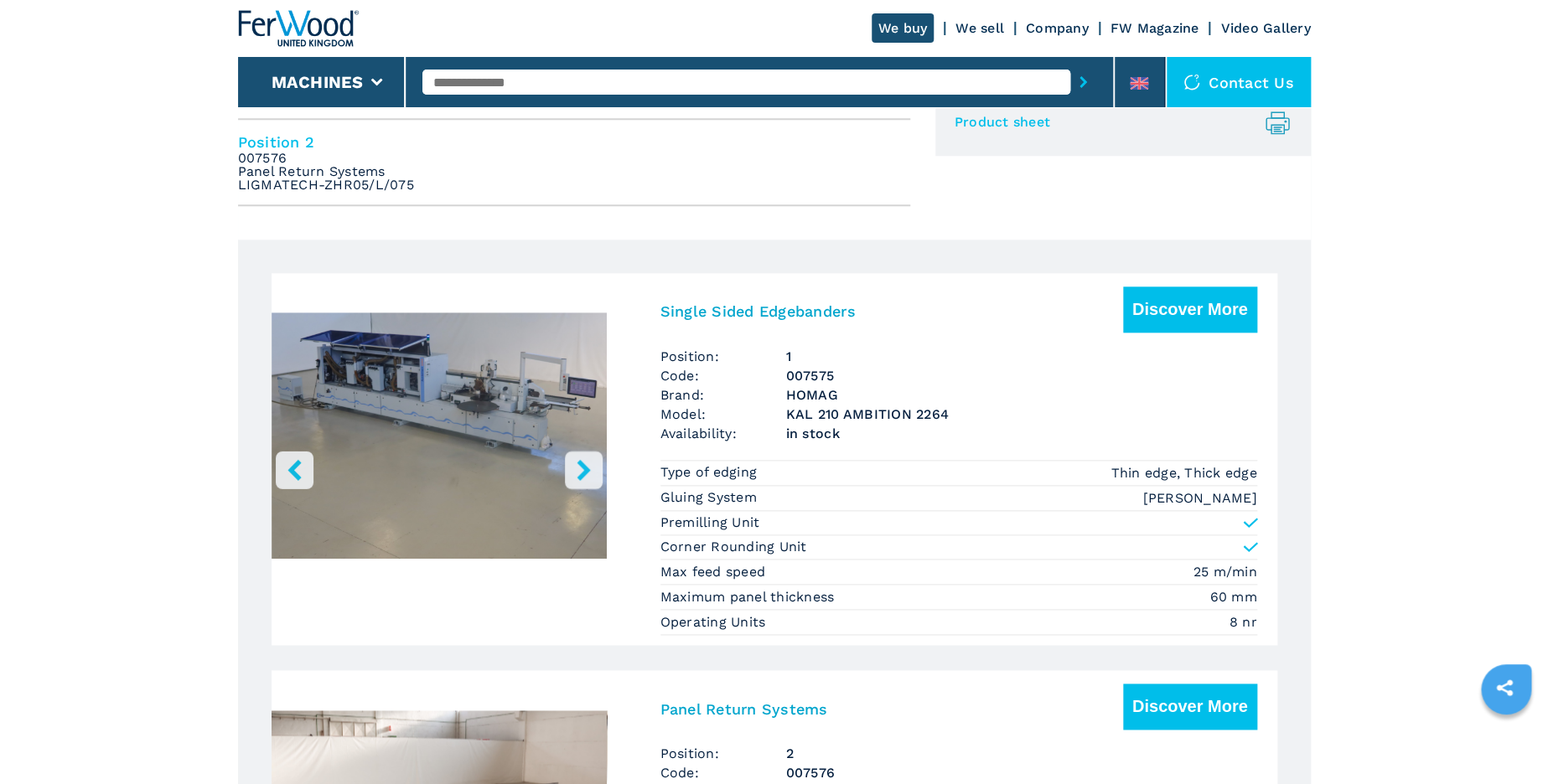
click at [587, 475] on icon "right-button" at bounding box center [584, 470] width 21 height 21
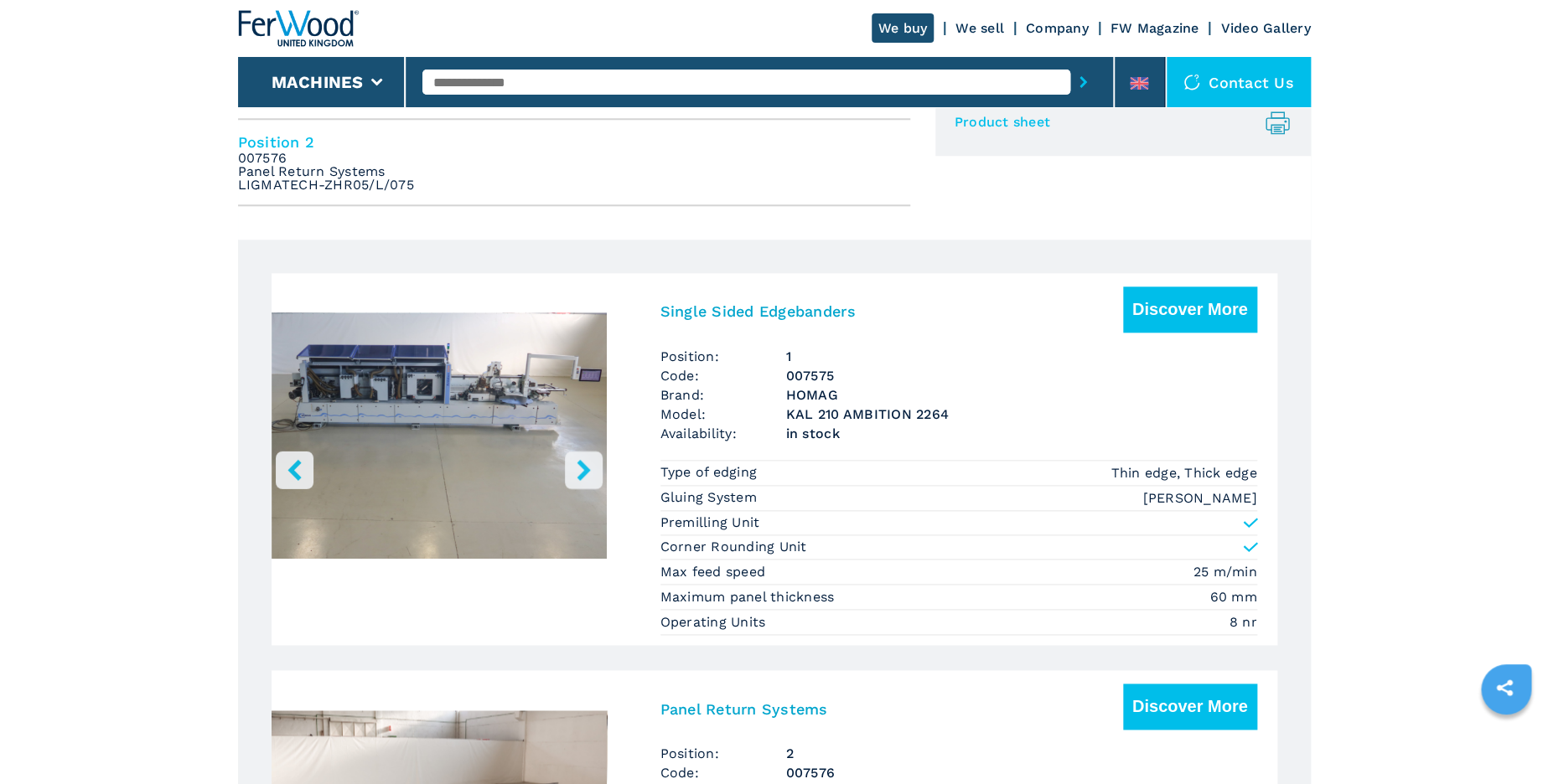
click at [587, 475] on icon "right-button" at bounding box center [584, 470] width 21 height 21
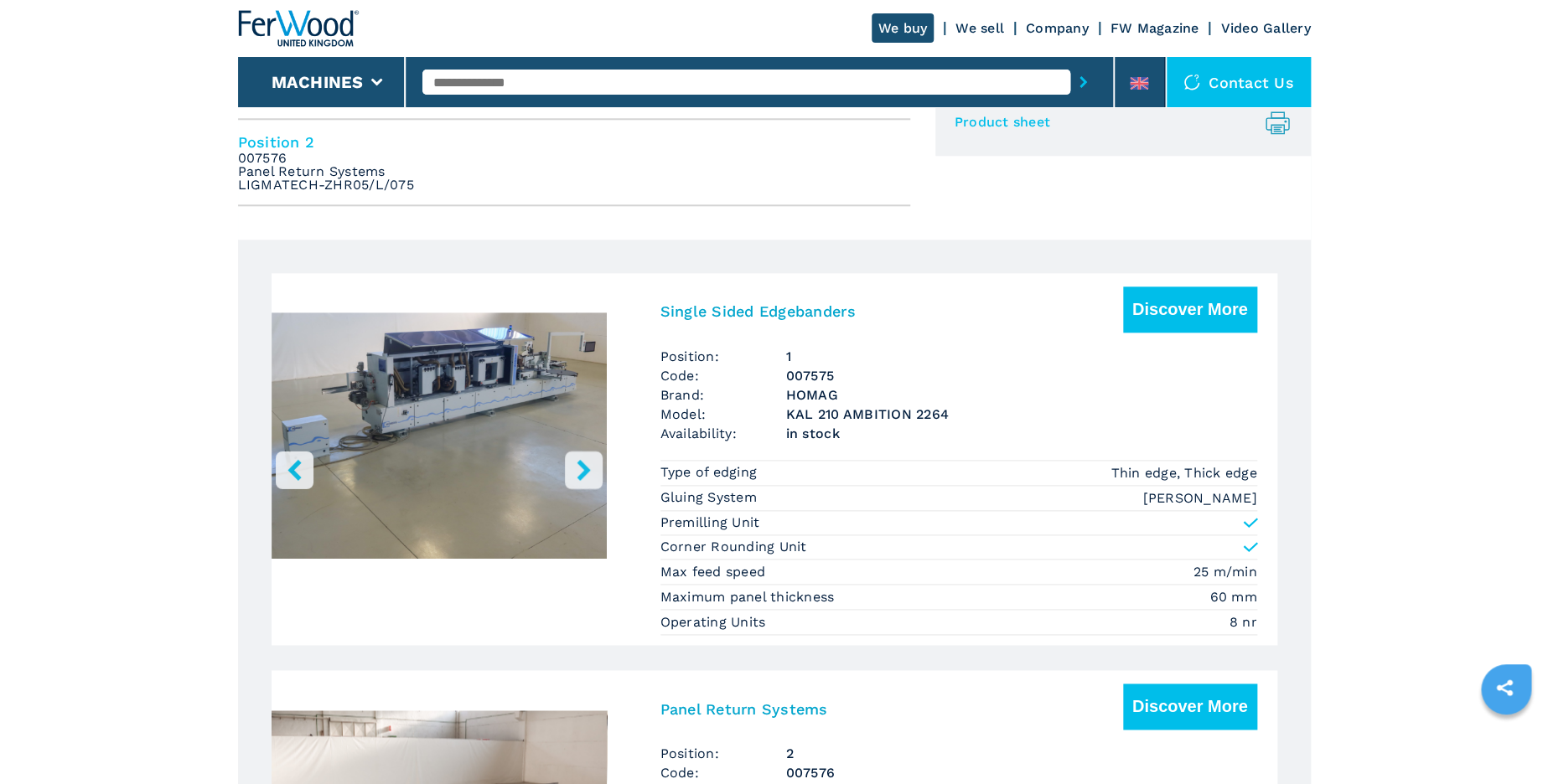
click at [587, 475] on icon "right-button" at bounding box center [584, 470] width 21 height 21
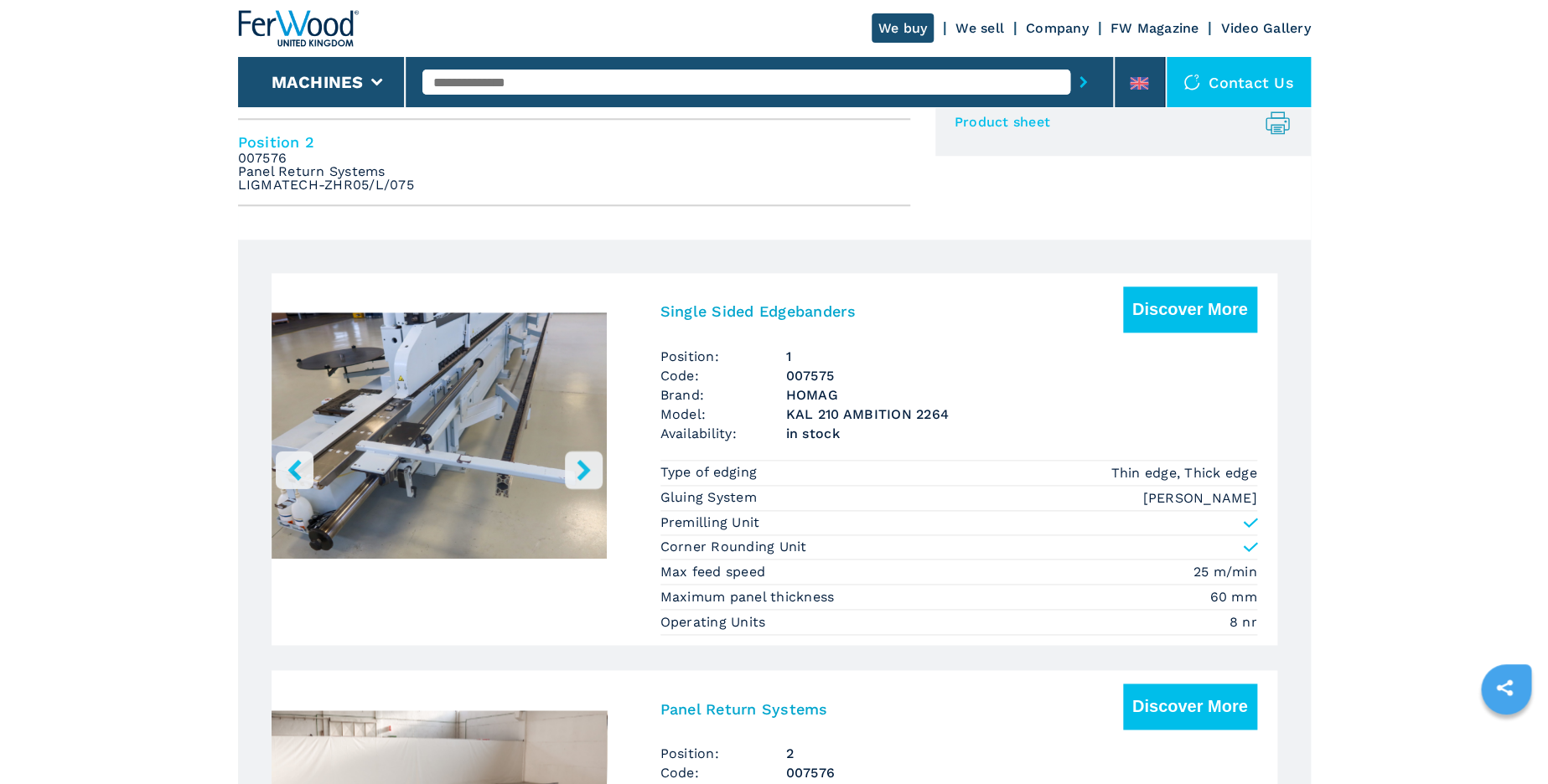
click at [587, 475] on icon "right-button" at bounding box center [584, 470] width 21 height 21
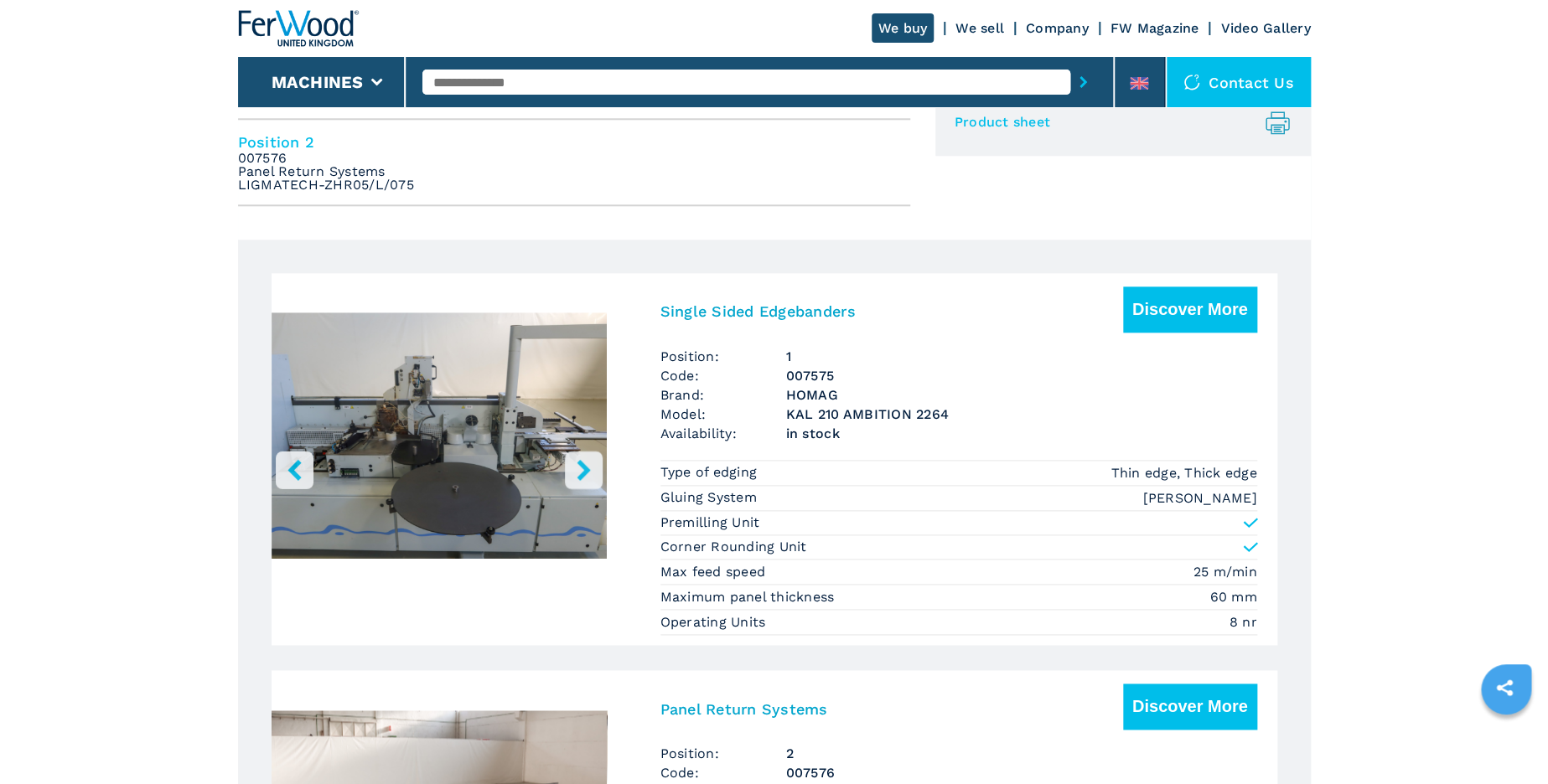
click at [587, 475] on icon "right-button" at bounding box center [584, 470] width 21 height 21
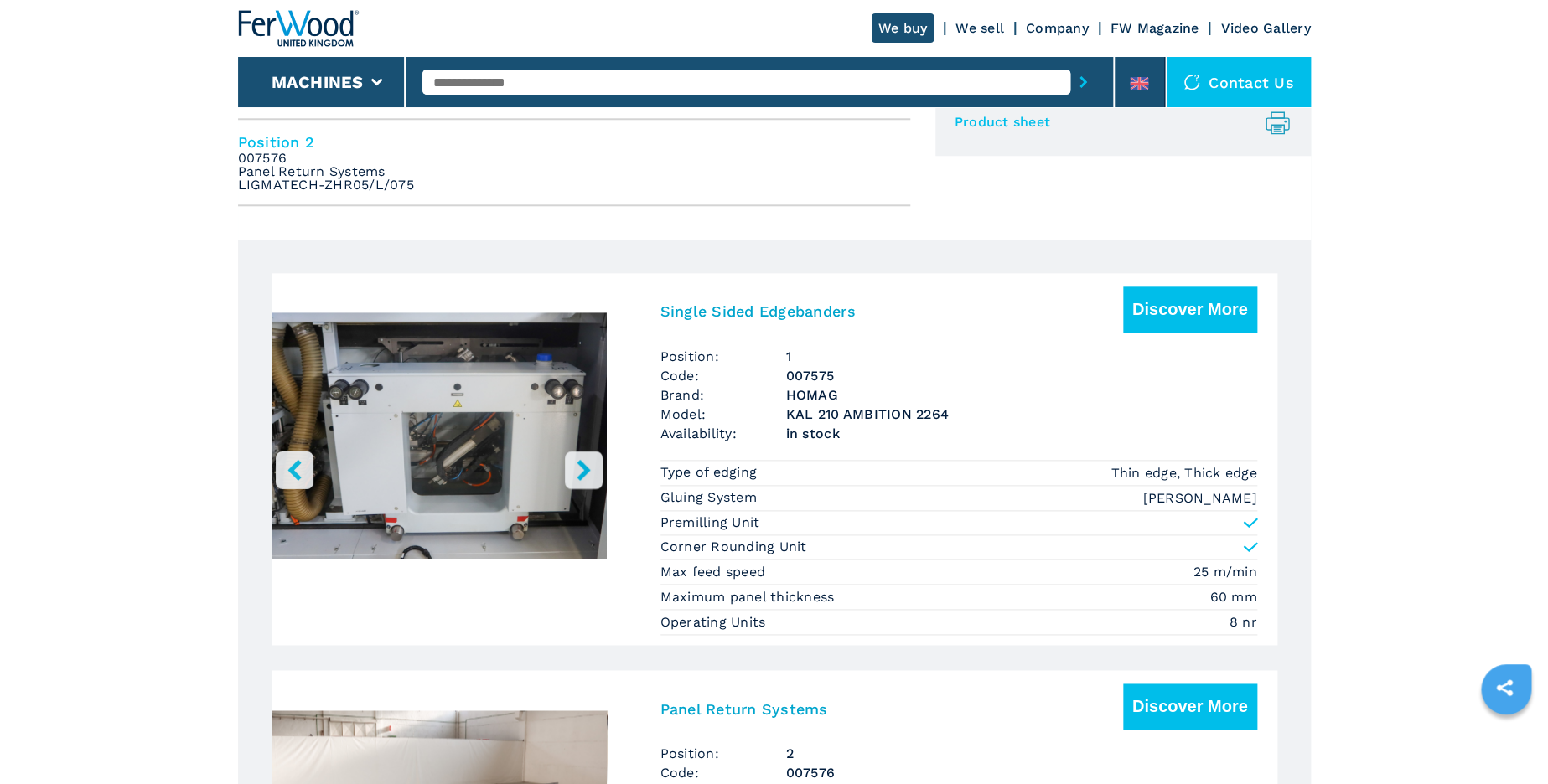
click at [587, 475] on icon "right-button" at bounding box center [584, 470] width 21 height 21
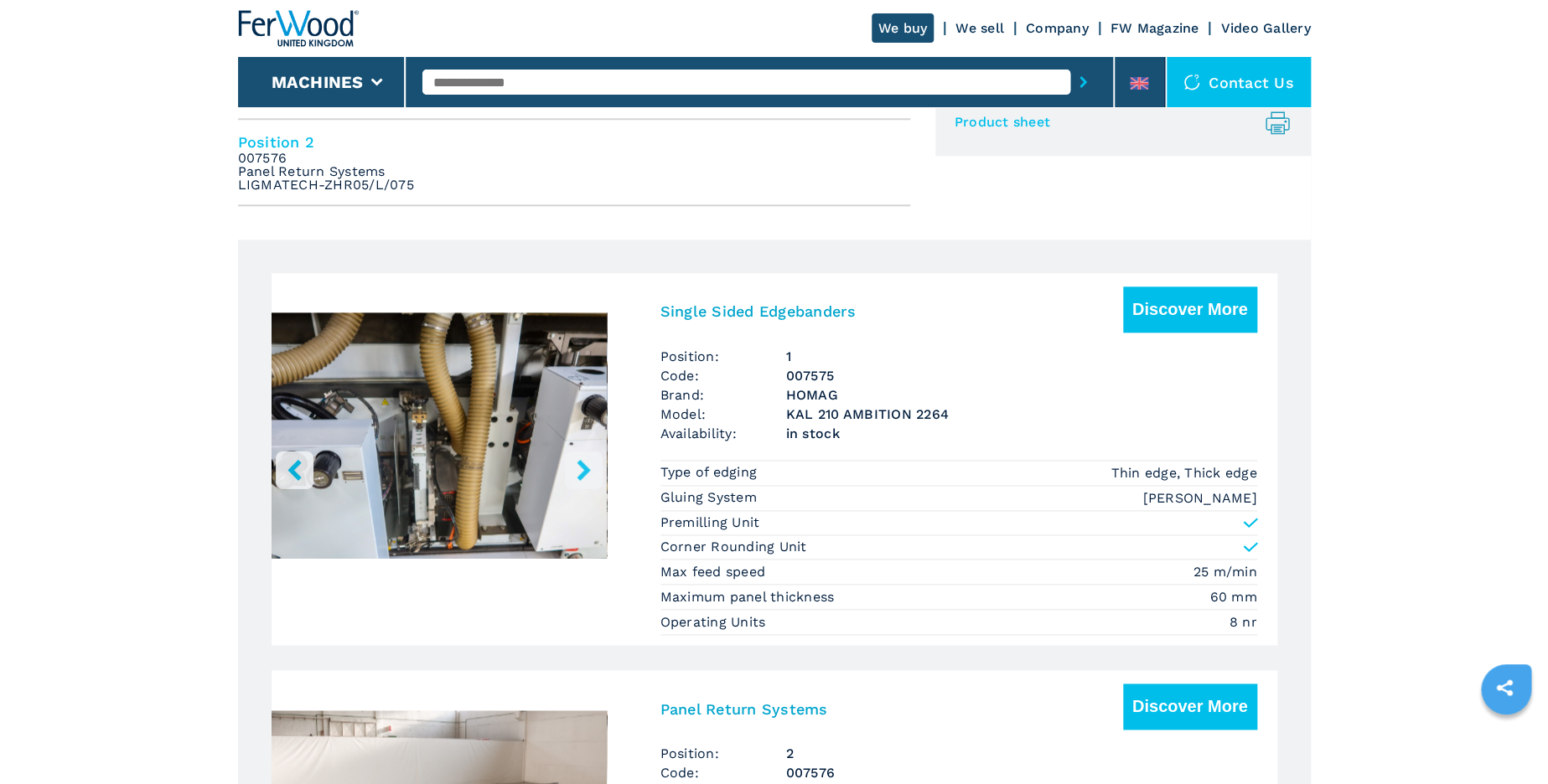
click at [587, 475] on icon "right-button" at bounding box center [584, 470] width 21 height 21
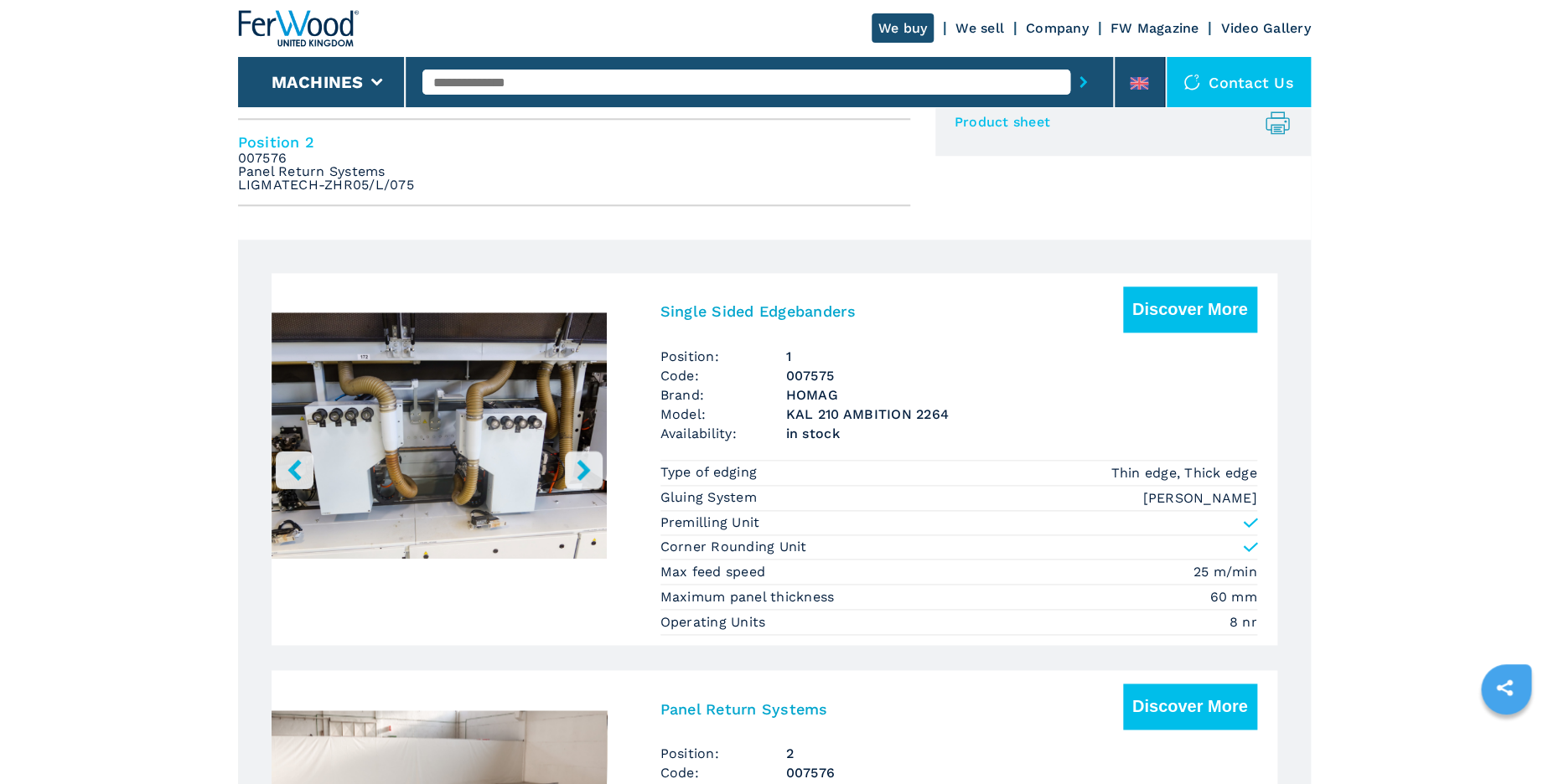
click at [587, 475] on icon "right-button" at bounding box center [584, 470] width 21 height 21
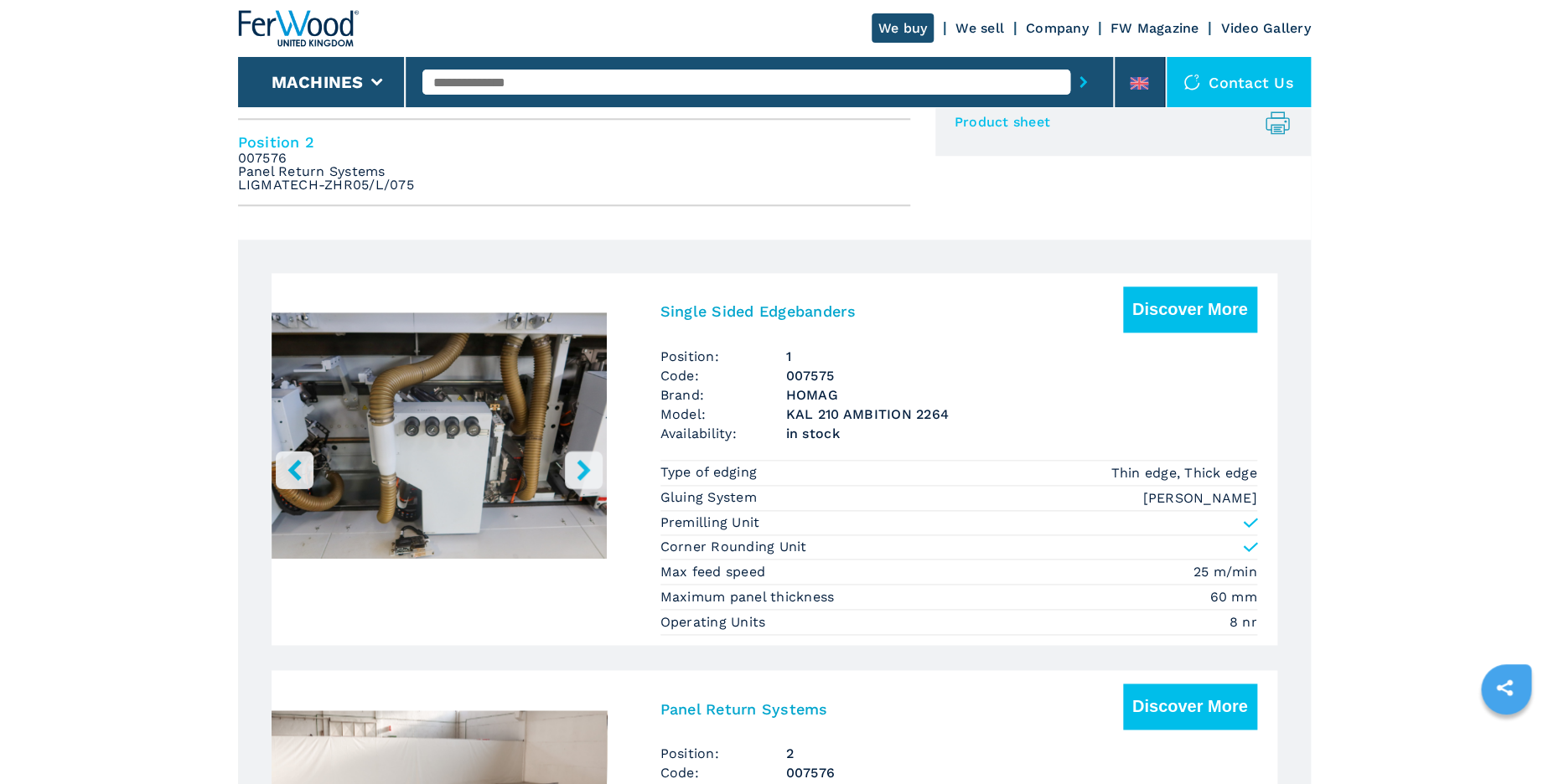
click at [587, 475] on icon "right-button" at bounding box center [584, 470] width 21 height 21
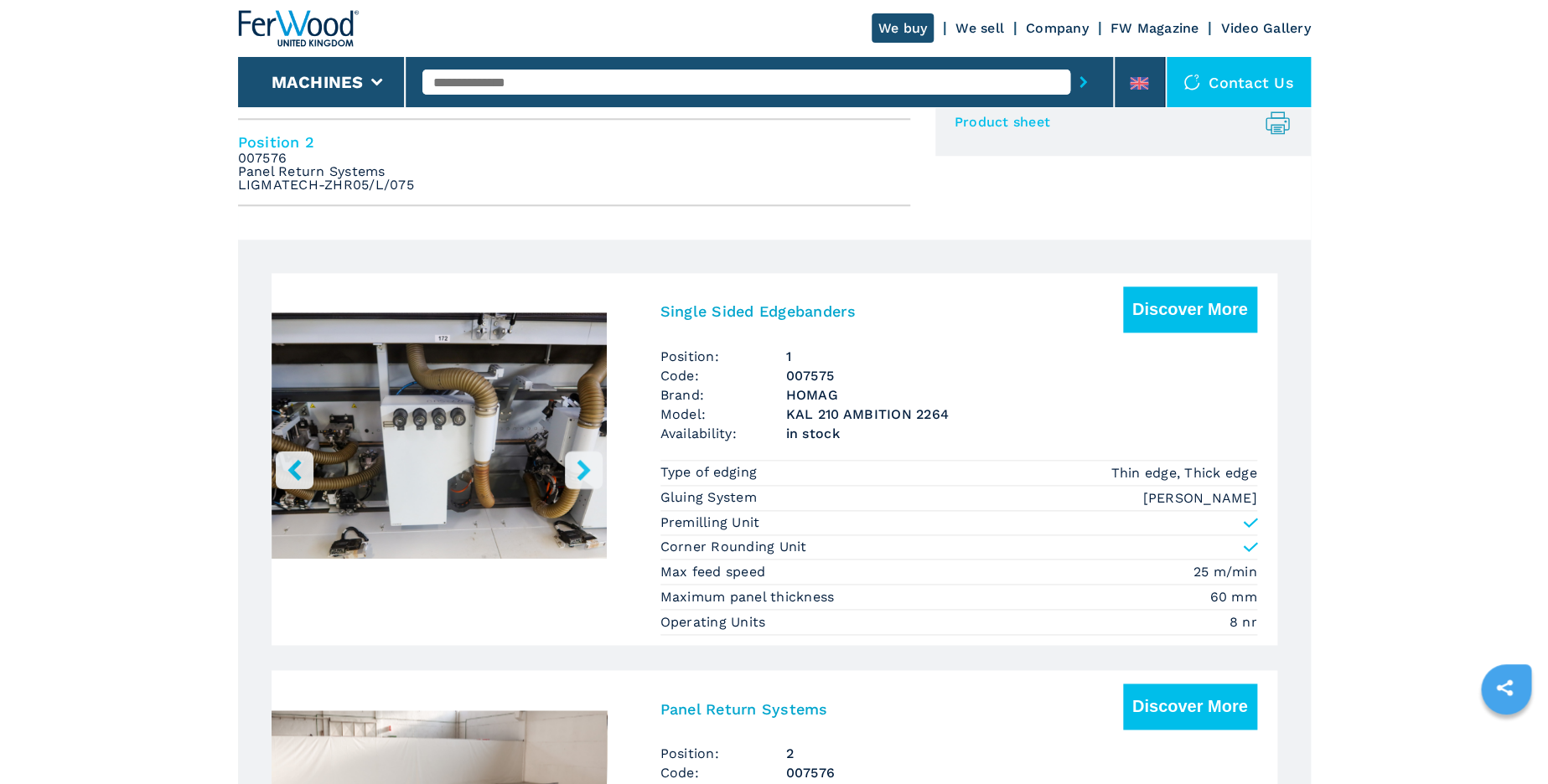
click at [587, 475] on icon "right-button" at bounding box center [584, 470] width 21 height 21
